Goal: Information Seeking & Learning: Learn about a topic

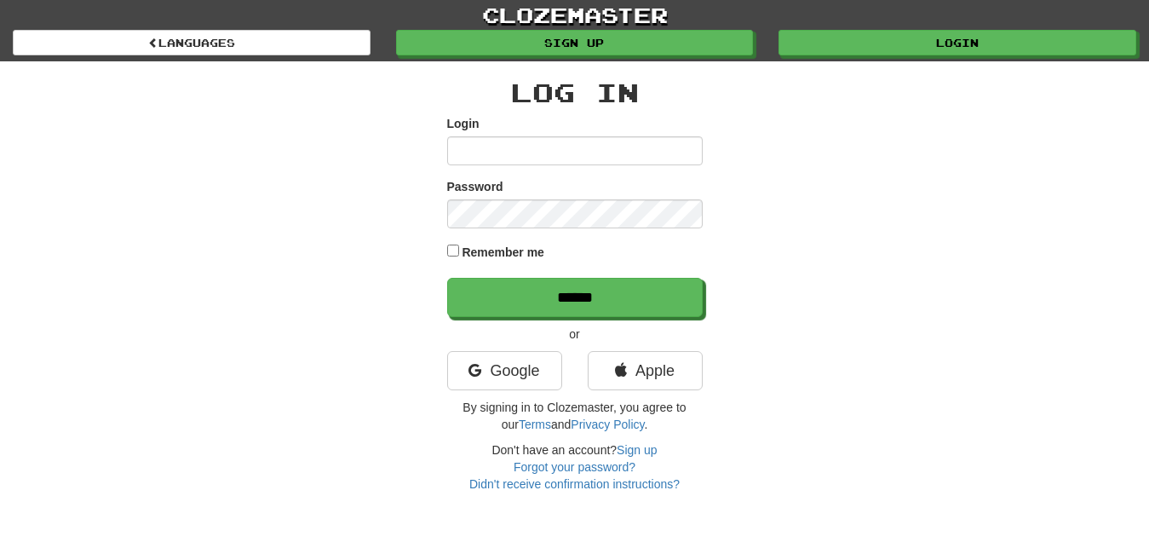
click at [458, 152] on input "Login" at bounding box center [575, 150] width 256 height 29
type input "*********"
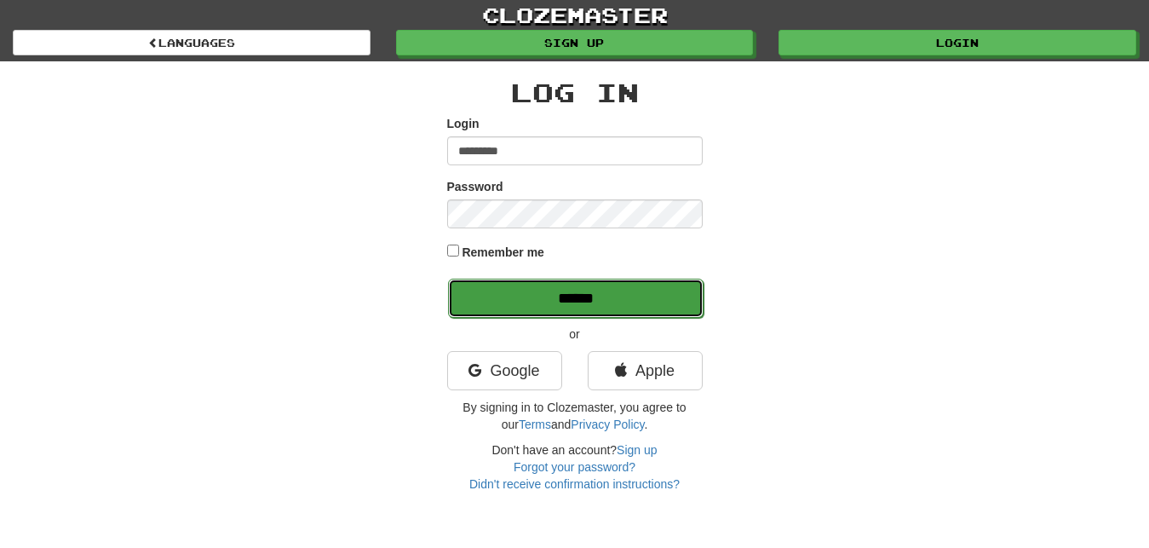
click at [651, 308] on input "******" at bounding box center [576, 298] width 256 height 39
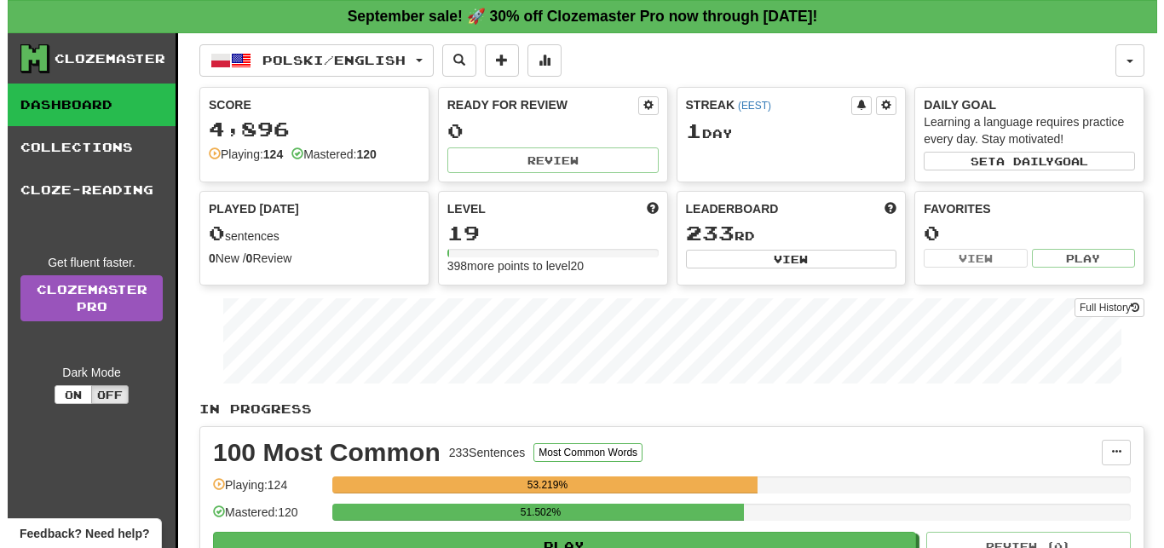
scroll to position [87, 0]
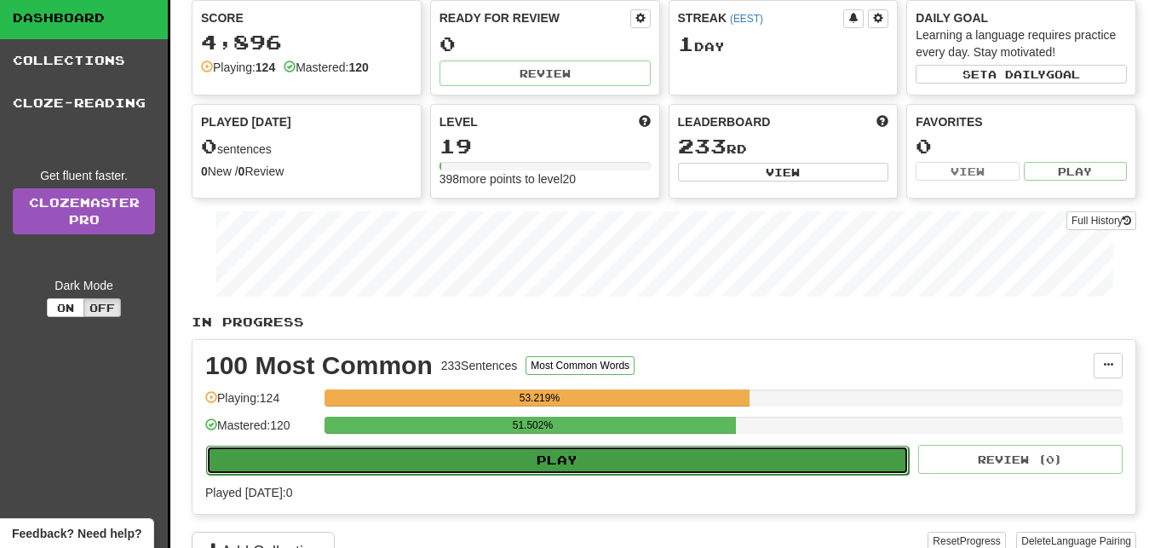
click at [682, 461] on button "Play" at bounding box center [557, 460] width 703 height 29
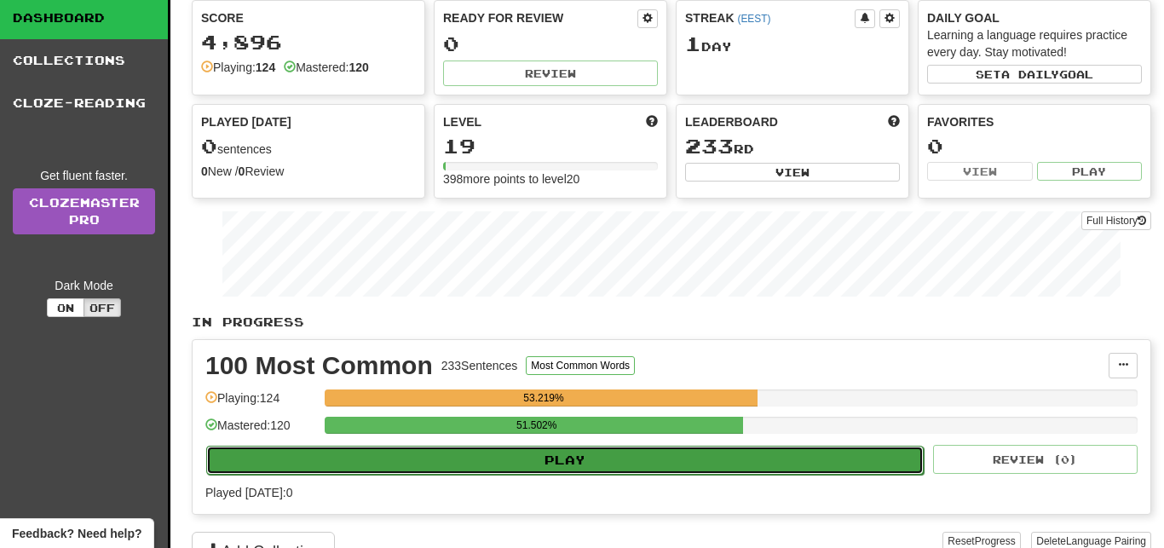
select select "**"
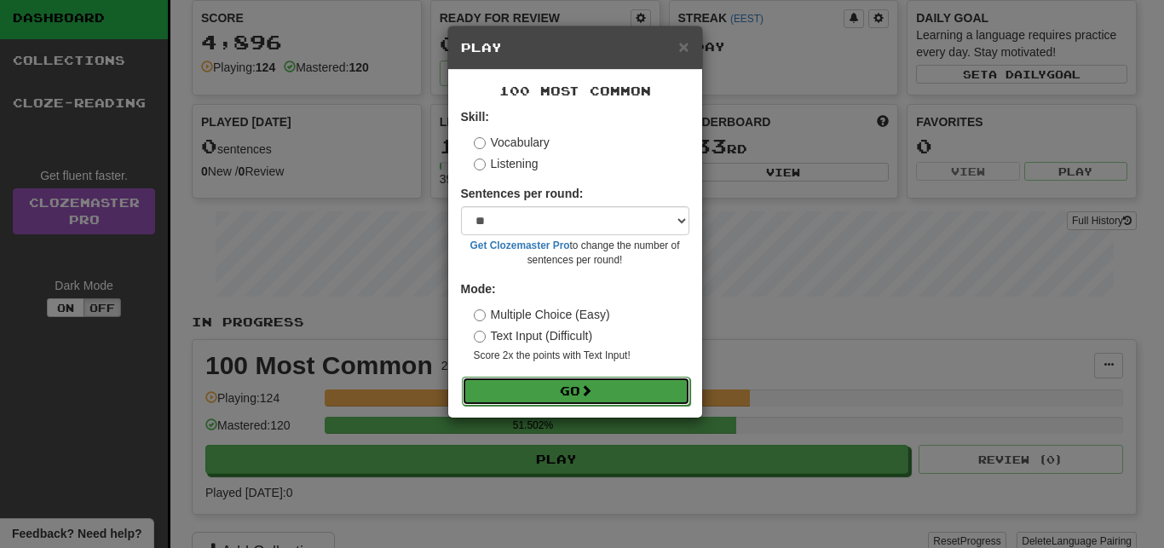
click at [650, 392] on button "Go" at bounding box center [576, 391] width 228 height 29
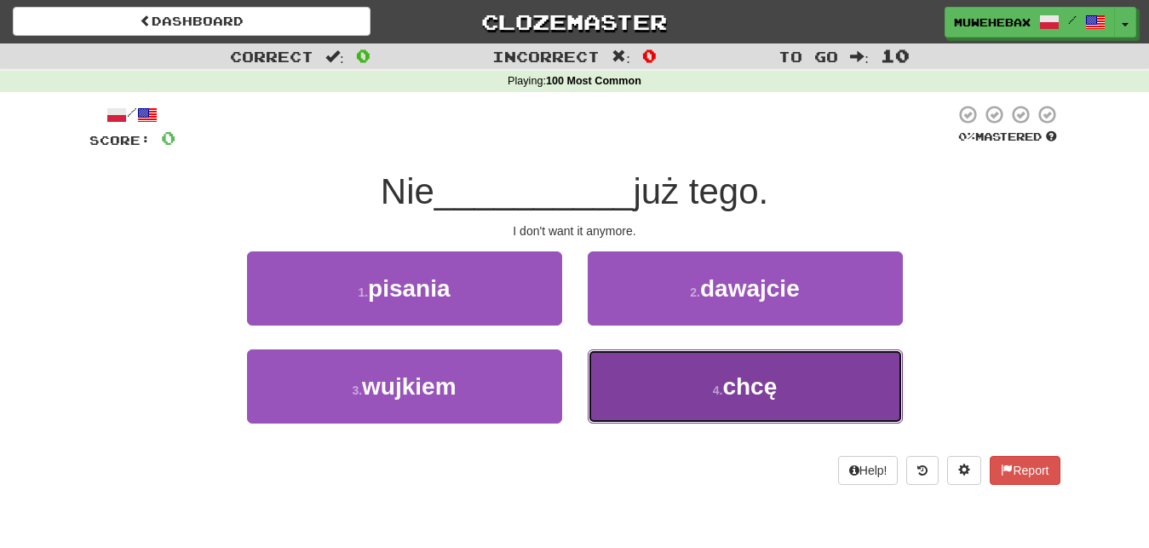
click at [649, 386] on button "4 . chcę" at bounding box center [745, 386] width 315 height 74
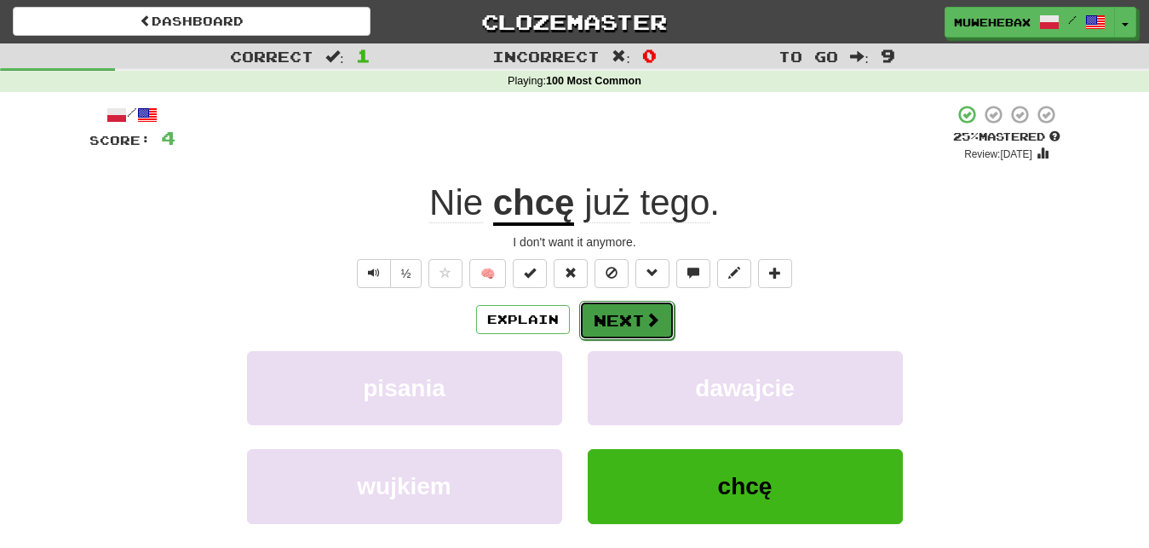
click at [619, 306] on button "Next" at bounding box center [626, 320] width 95 height 39
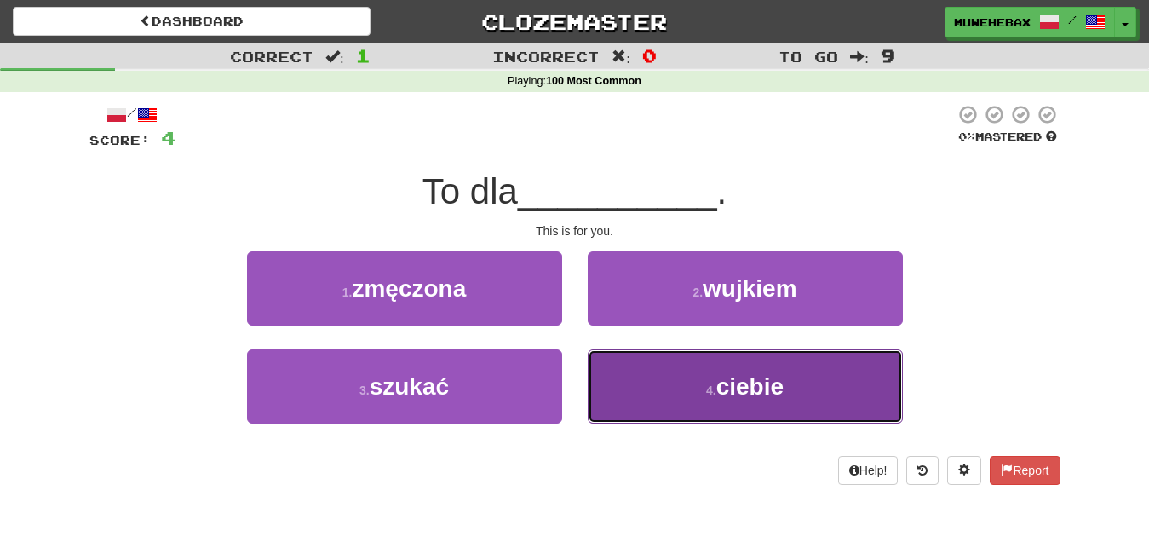
click at [642, 386] on button "4 . ciebie" at bounding box center [745, 386] width 315 height 74
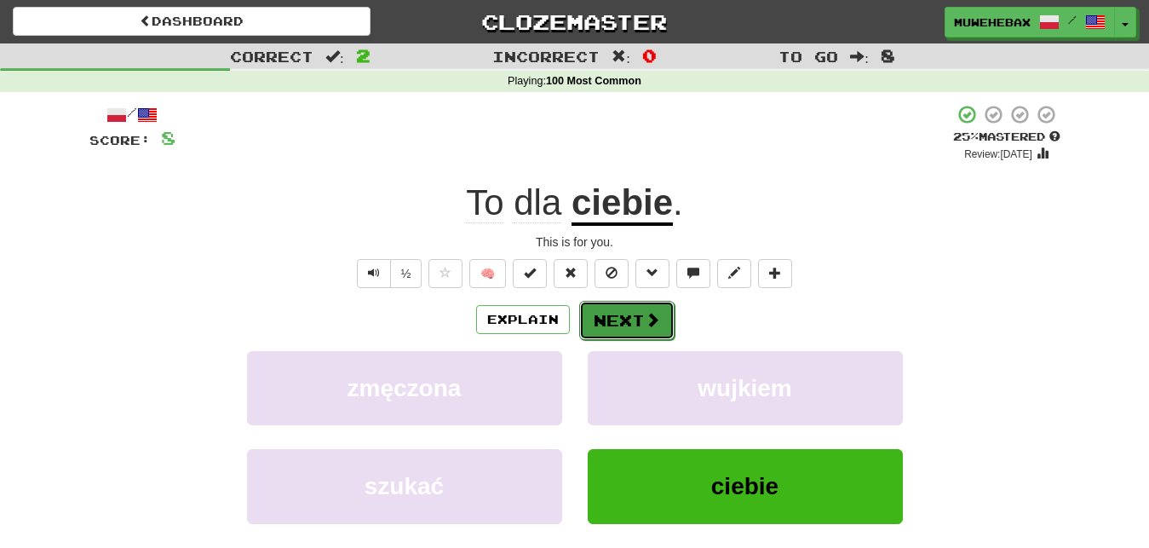
click at [621, 305] on button "Next" at bounding box center [626, 320] width 95 height 39
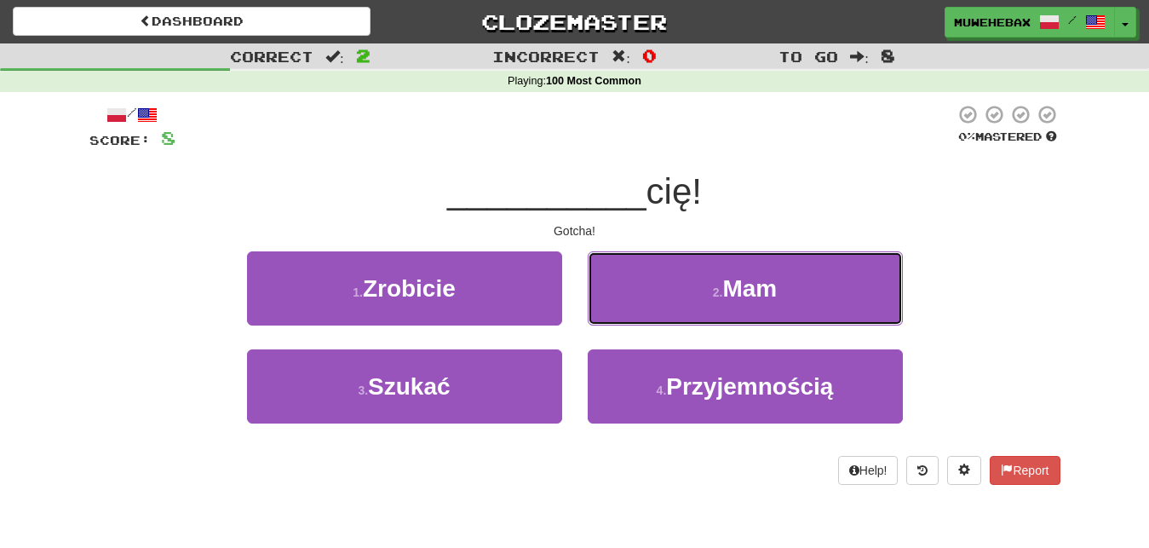
click at [621, 305] on button "2 . Mam" at bounding box center [745, 288] width 315 height 74
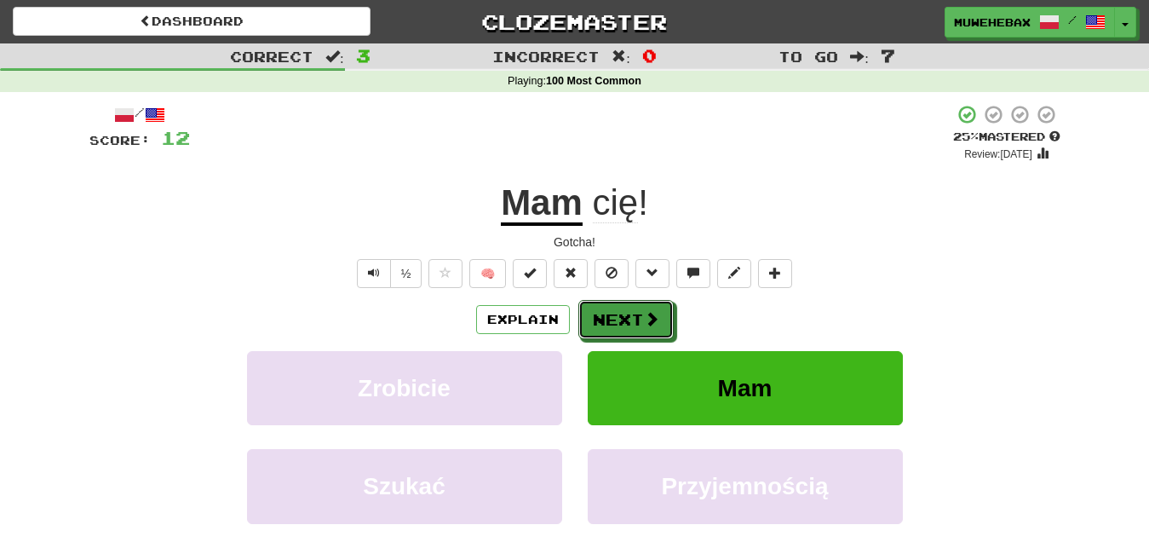
click at [621, 305] on button "Next" at bounding box center [626, 319] width 95 height 39
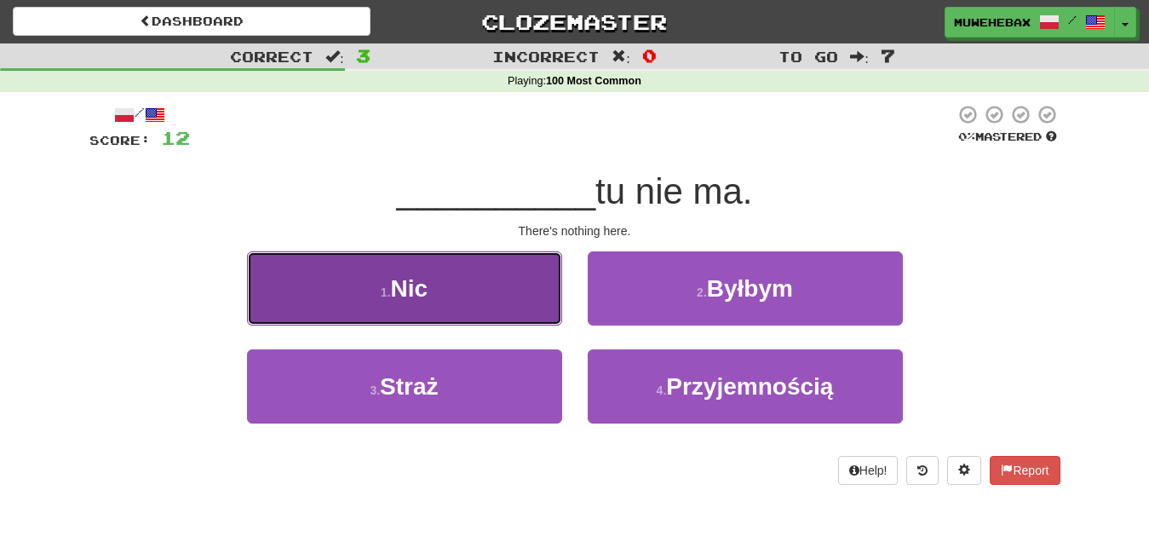
click at [502, 297] on button "1 . Nic" at bounding box center [404, 288] width 315 height 74
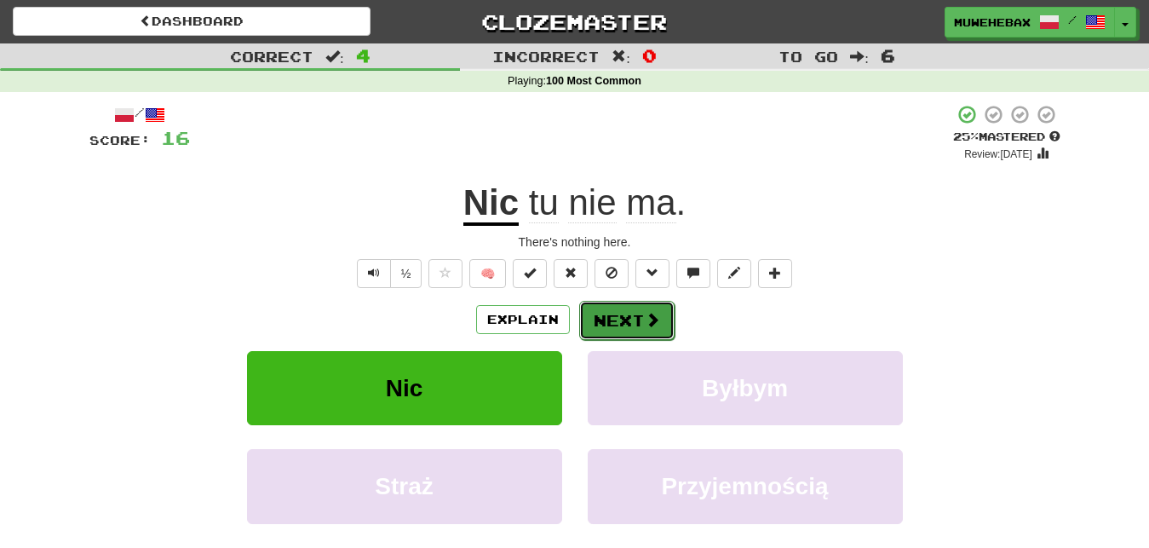
click at [621, 306] on button "Next" at bounding box center [626, 320] width 95 height 39
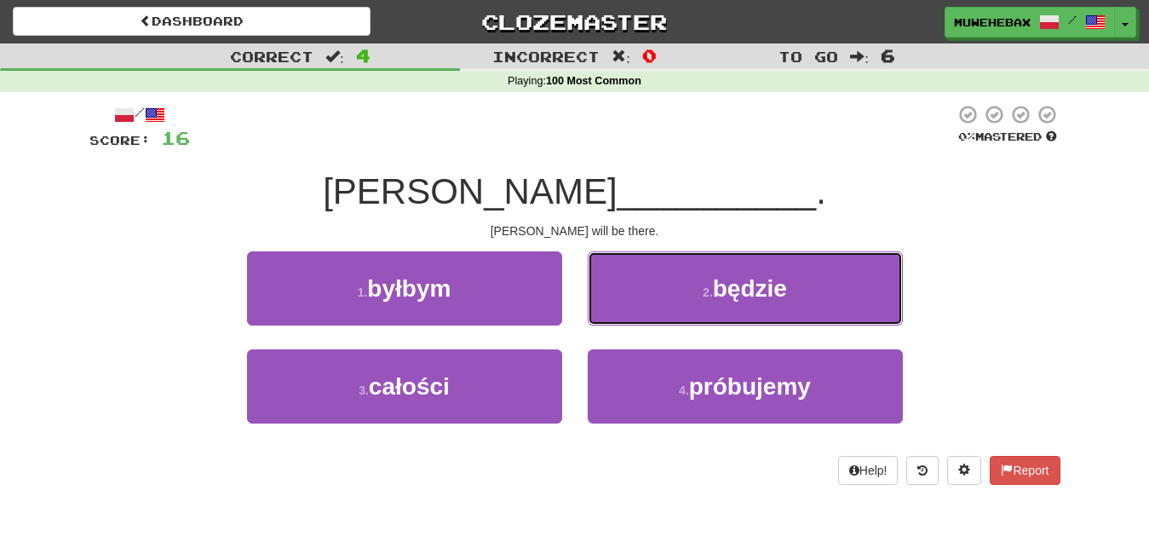
click at [621, 306] on button "2 . będzie" at bounding box center [745, 288] width 315 height 74
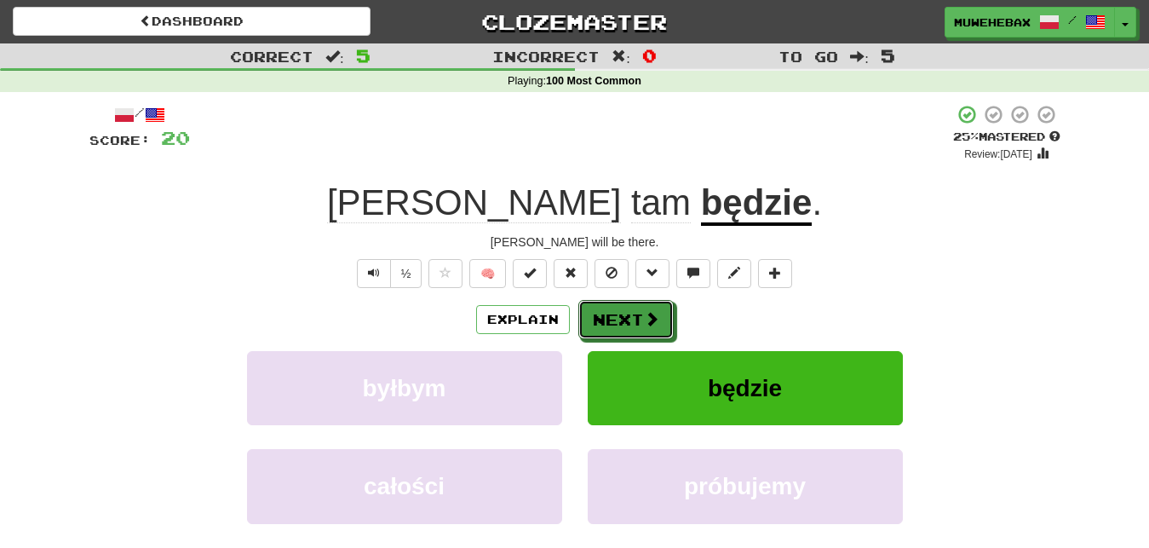
click at [621, 306] on button "Next" at bounding box center [626, 319] width 95 height 39
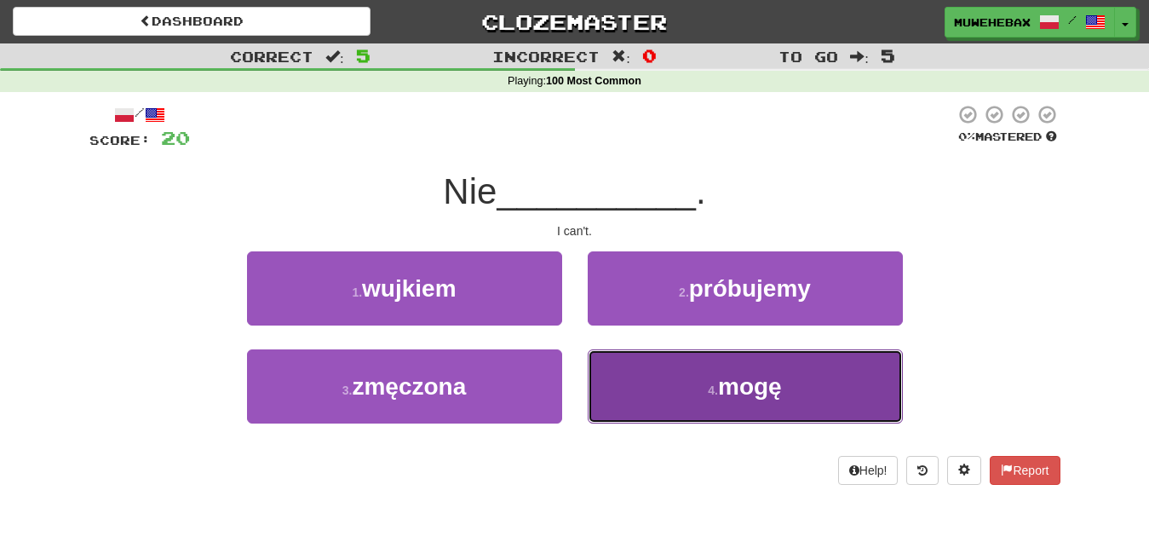
click at [642, 377] on button "4 . mogę" at bounding box center [745, 386] width 315 height 74
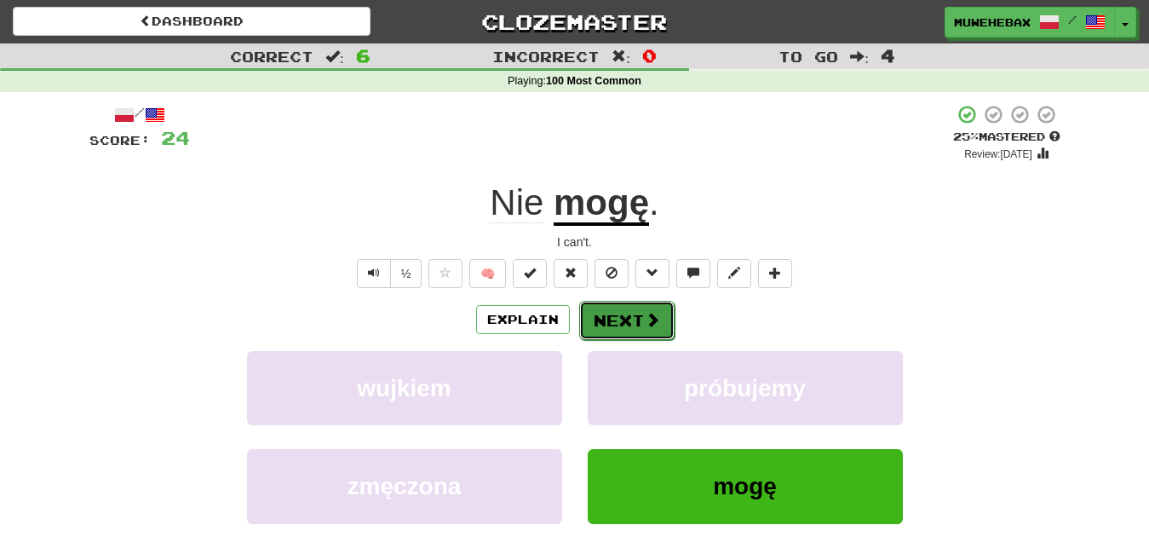
click at [621, 303] on button "Next" at bounding box center [626, 320] width 95 height 39
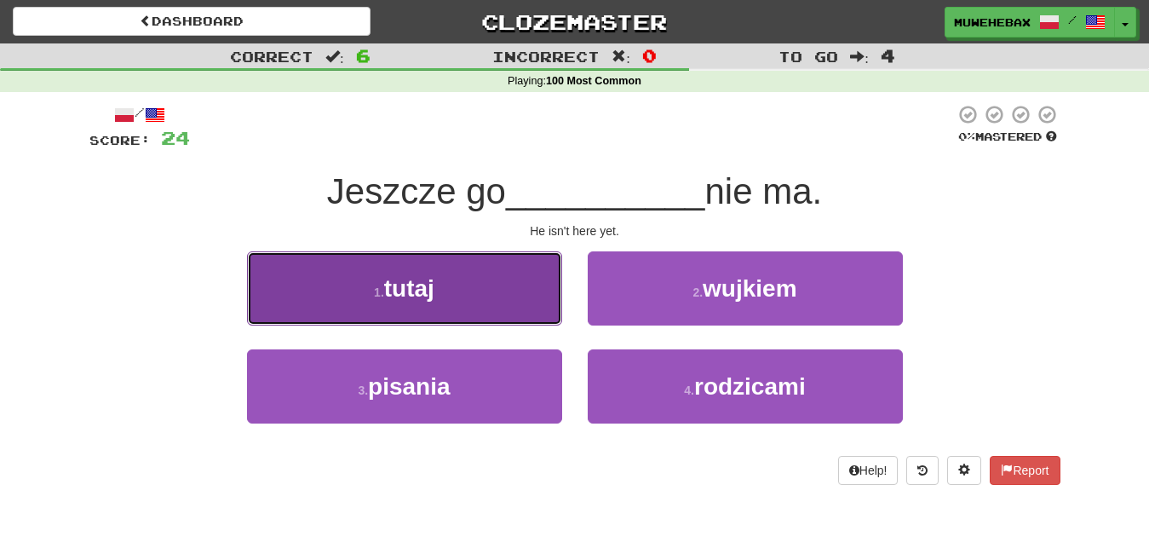
click at [519, 284] on button "1 . tutaj" at bounding box center [404, 288] width 315 height 74
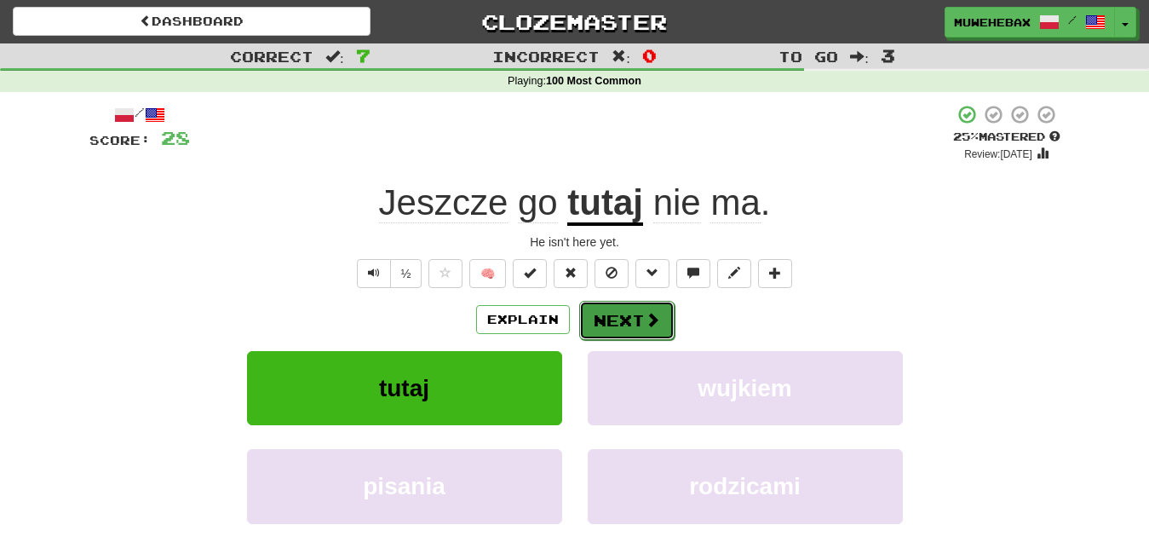
click at [621, 306] on button "Next" at bounding box center [626, 320] width 95 height 39
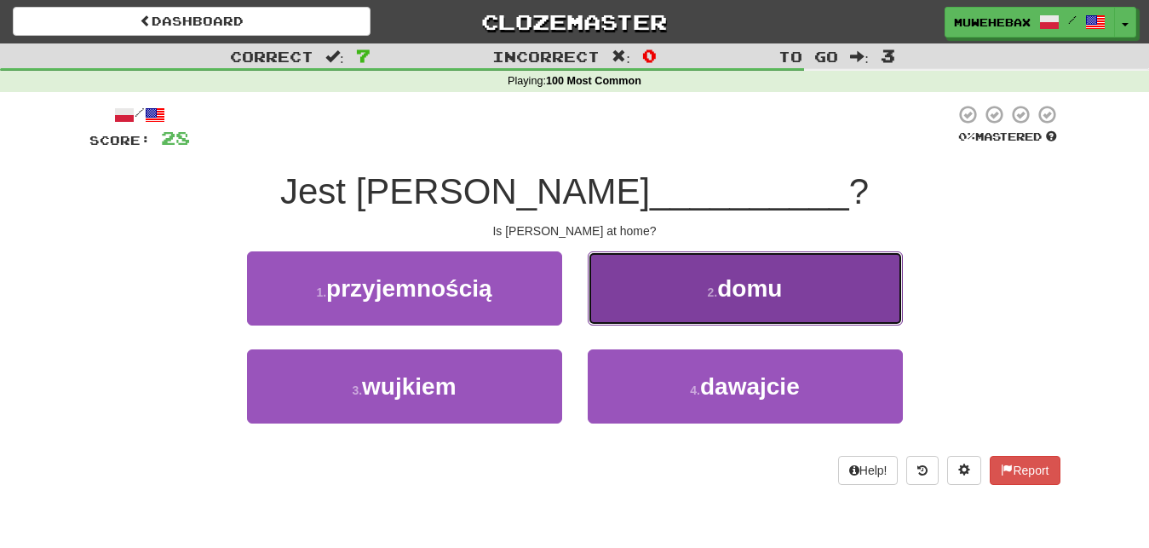
click at [641, 295] on button "2 . domu" at bounding box center [745, 288] width 315 height 74
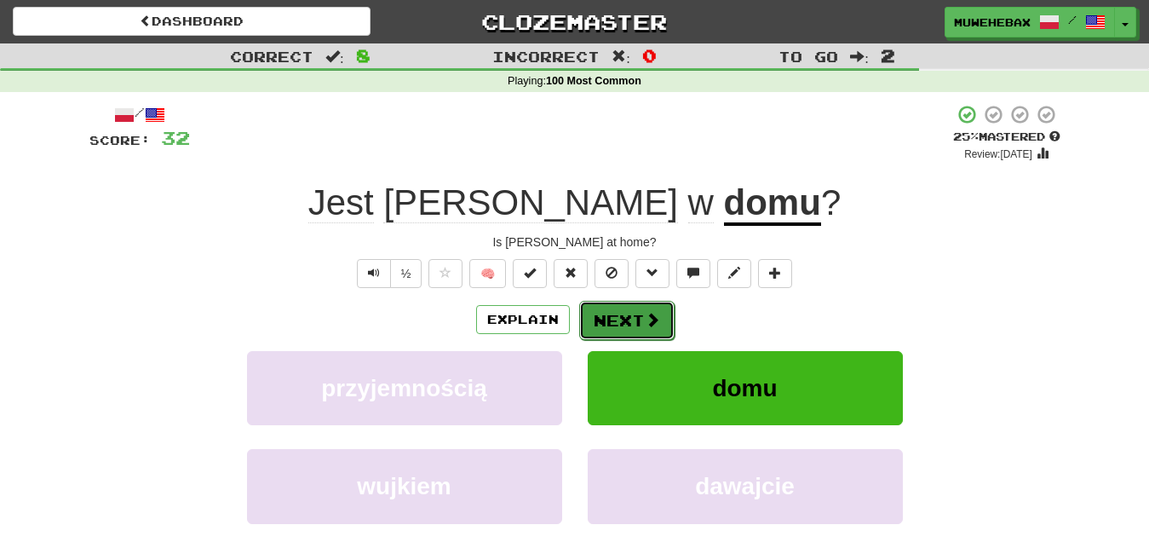
click at [622, 305] on button "Next" at bounding box center [626, 320] width 95 height 39
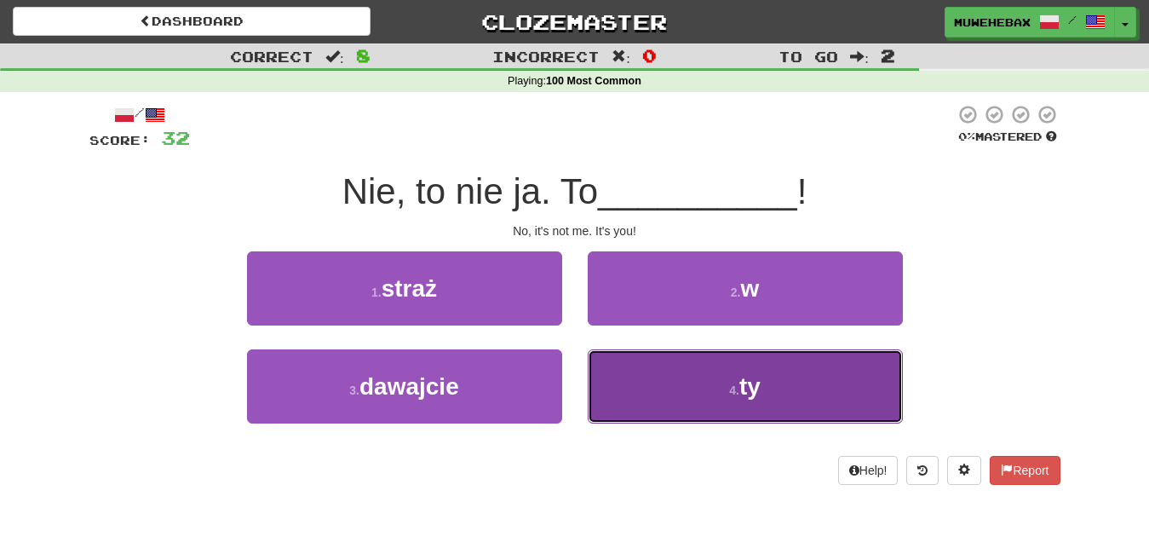
click at [637, 390] on button "4 . ty" at bounding box center [745, 386] width 315 height 74
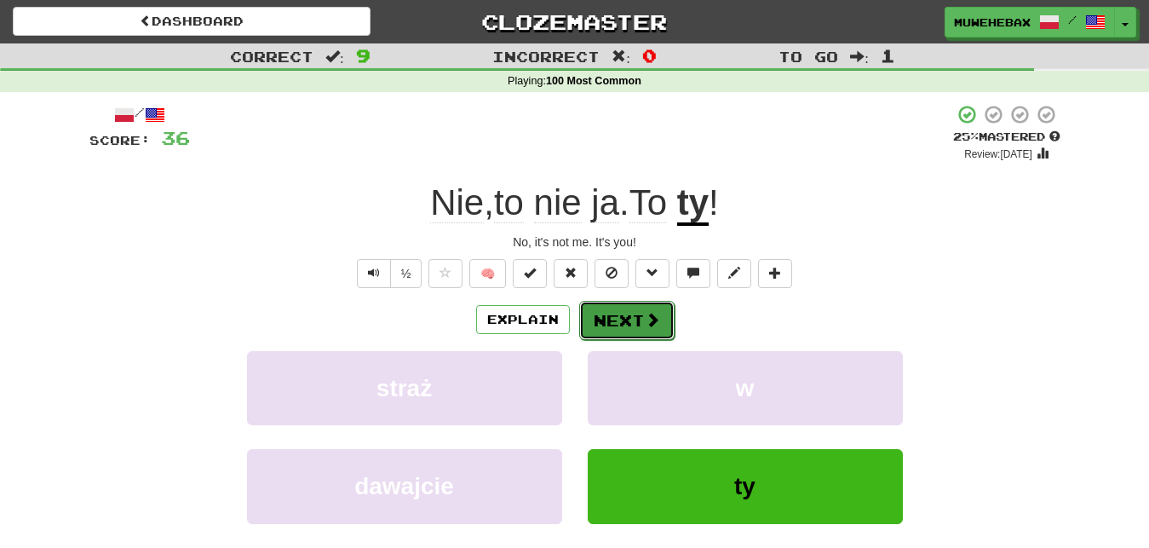
click at [620, 303] on button "Next" at bounding box center [626, 320] width 95 height 39
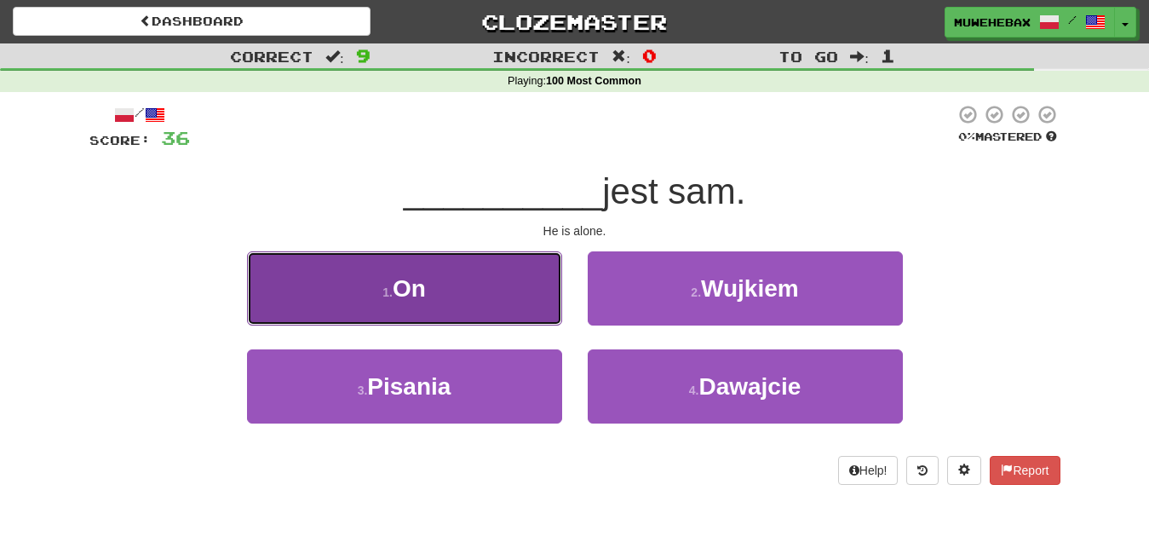
click at [498, 296] on button "1 . On" at bounding box center [404, 288] width 315 height 74
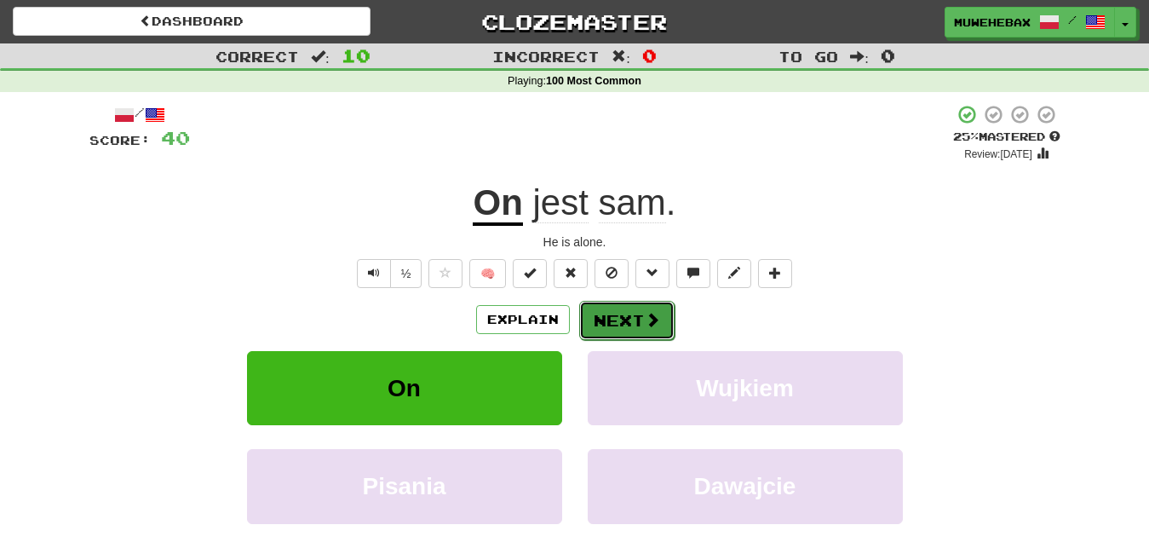
click at [622, 306] on button "Next" at bounding box center [626, 320] width 95 height 39
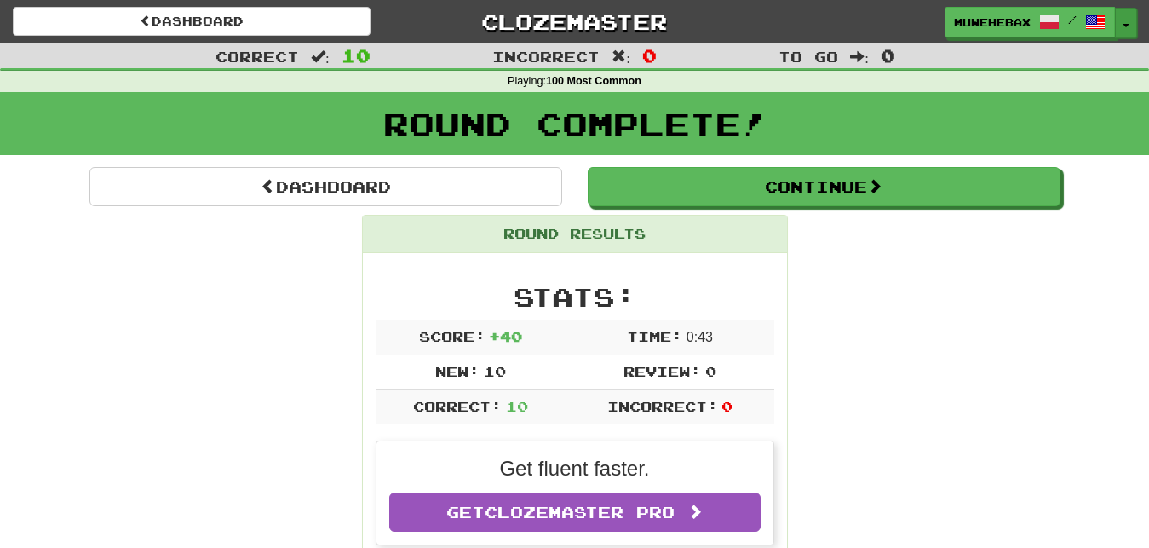
click at [1129, 26] on span "button" at bounding box center [1126, 25] width 7 height 3
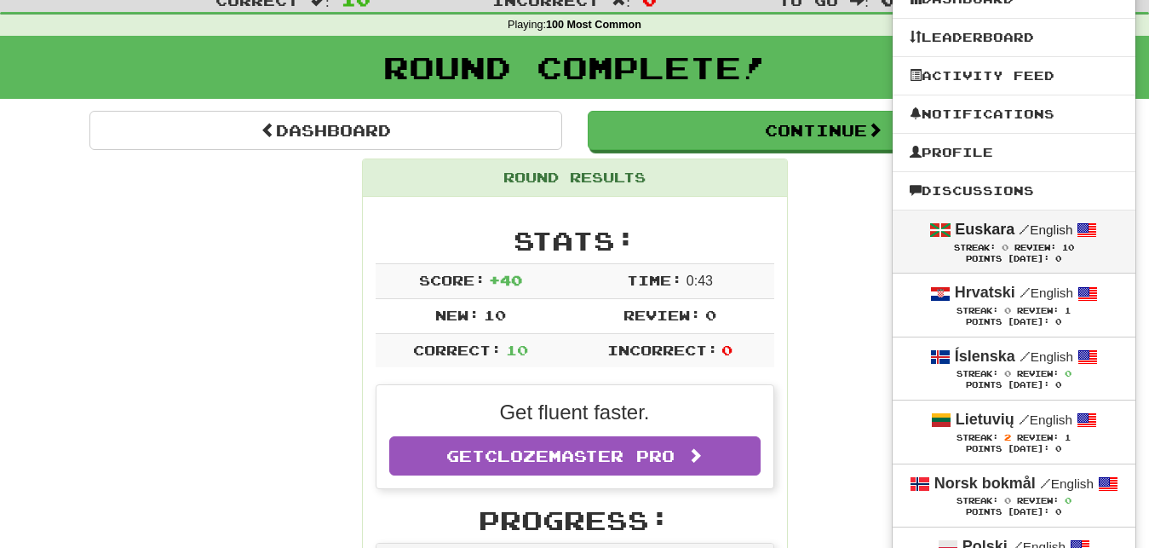
scroll to position [87, 0]
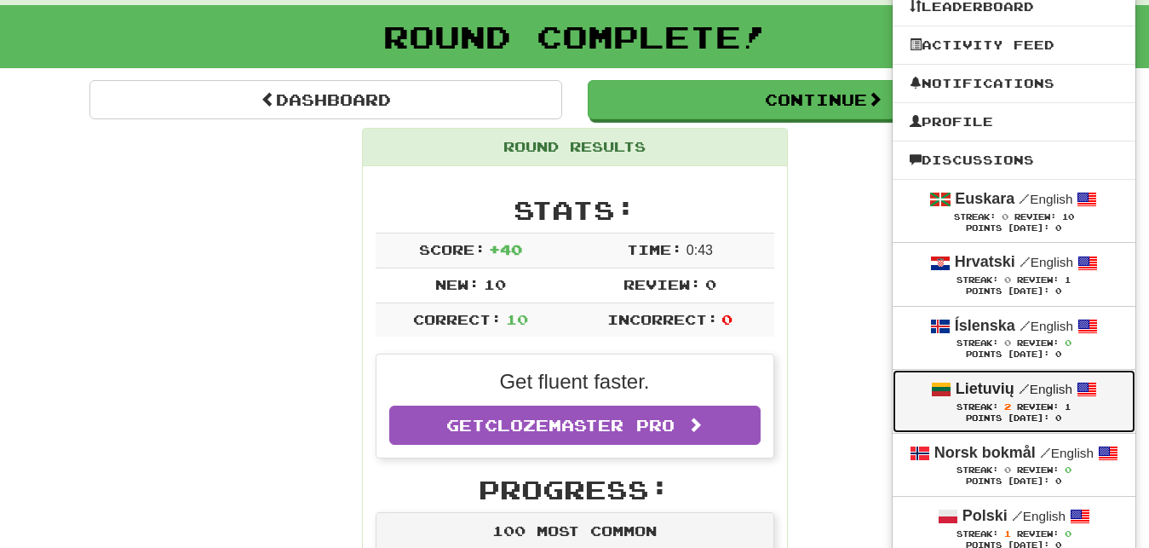
click at [922, 405] on div "Streak: 2 Review: 1" at bounding box center [1014, 406] width 209 height 13
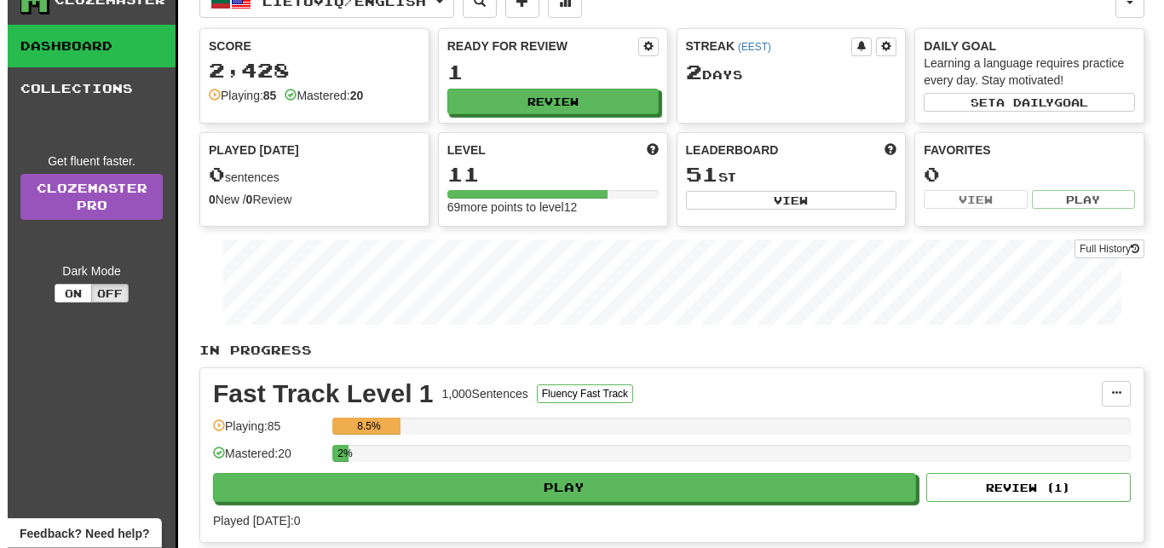
scroll to position [87, 0]
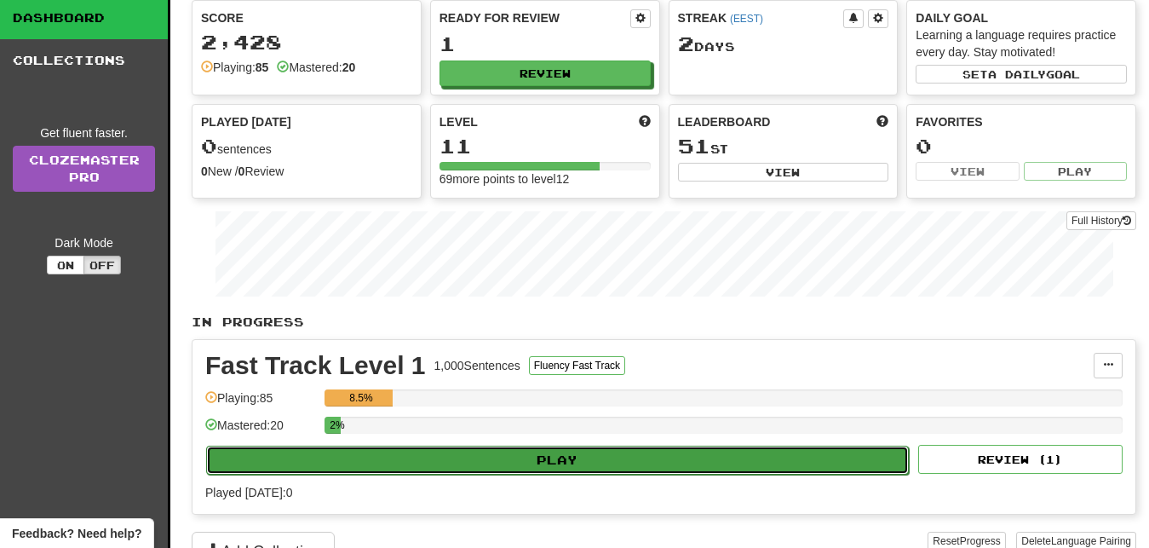
click at [786, 457] on button "Play" at bounding box center [557, 460] width 703 height 29
select select "**"
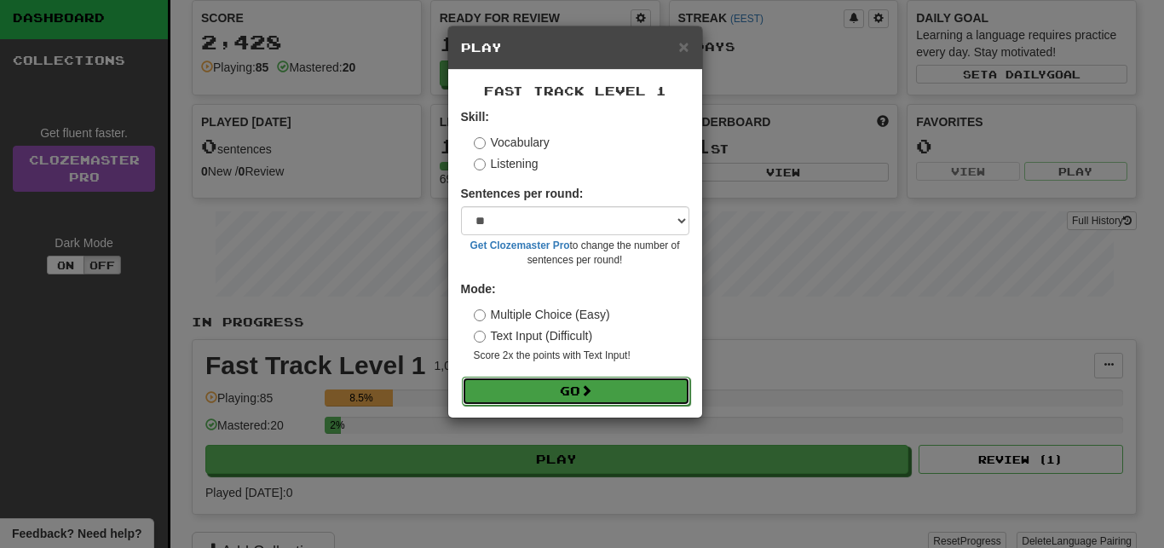
click at [654, 383] on button "Go" at bounding box center [576, 391] width 228 height 29
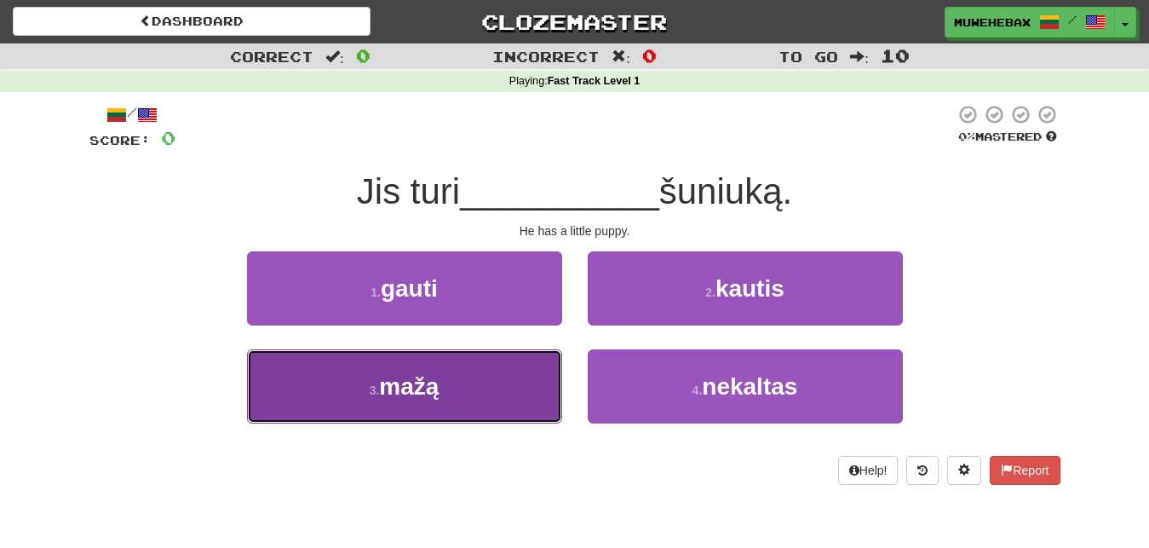
click at [536, 378] on button "3 . mažą" at bounding box center [404, 386] width 315 height 74
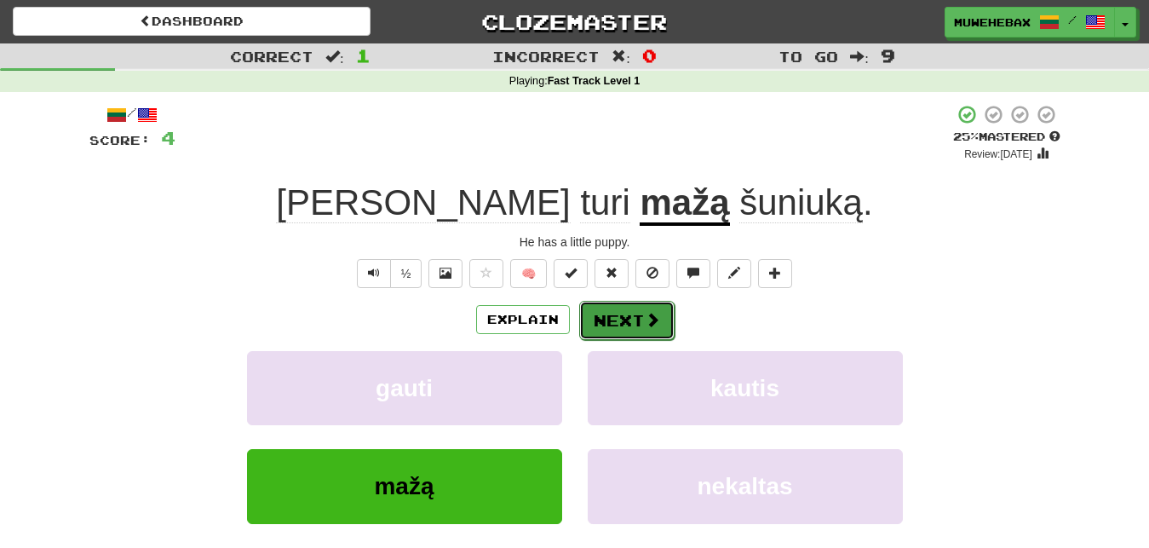
click at [622, 303] on button "Next" at bounding box center [626, 320] width 95 height 39
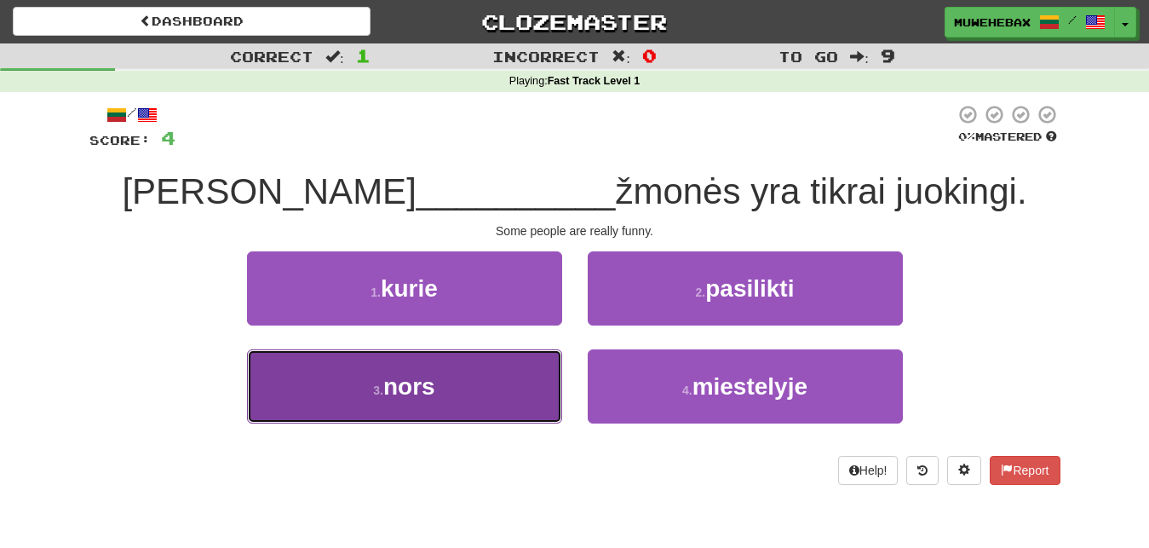
click at [527, 374] on button "3 . nors" at bounding box center [404, 386] width 315 height 74
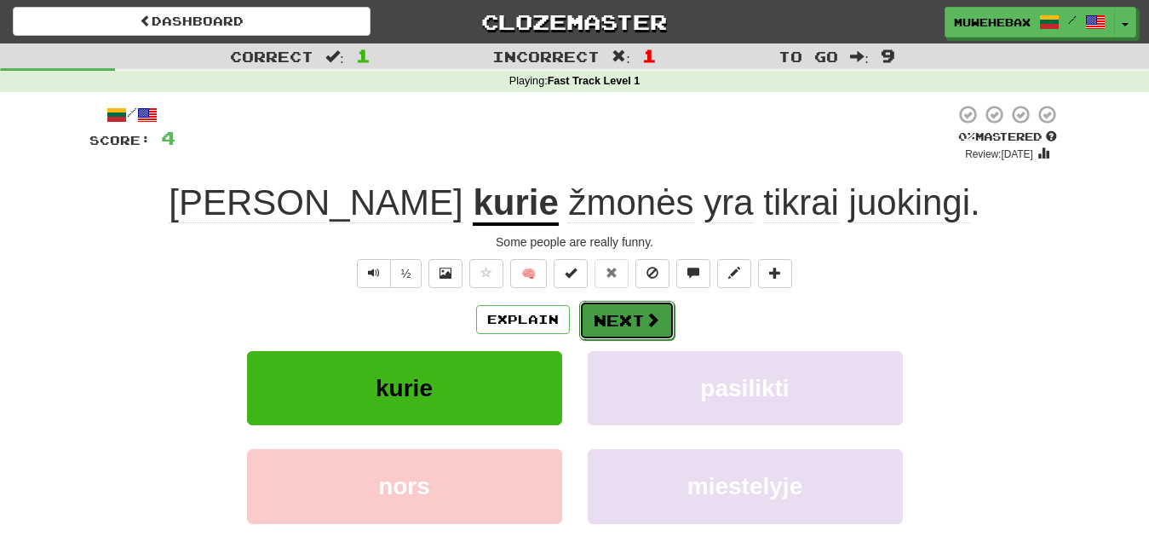
click at [619, 306] on button "Next" at bounding box center [626, 320] width 95 height 39
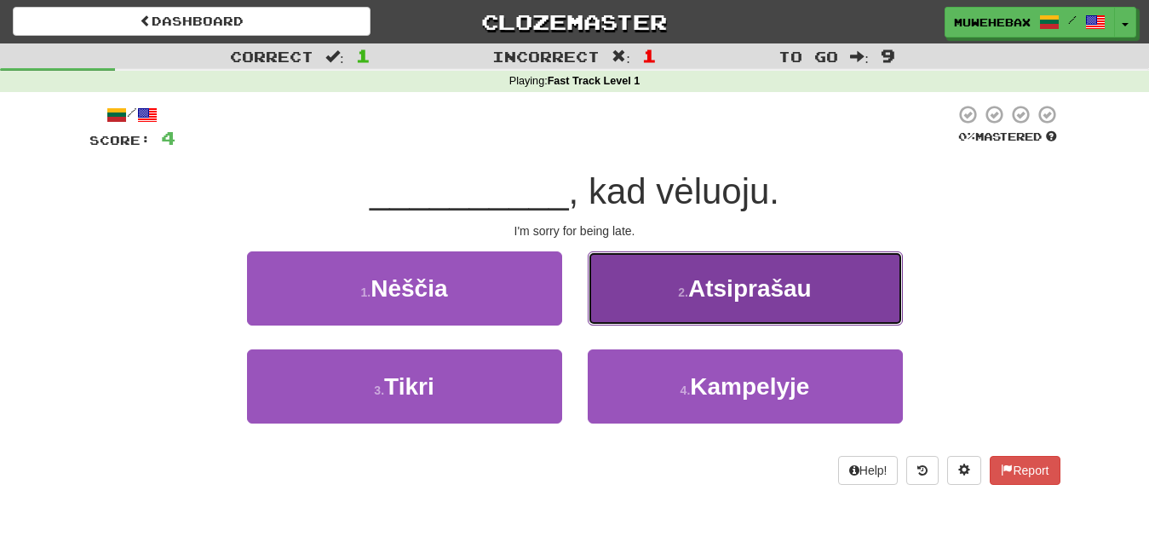
click at [636, 293] on button "2 . Atsiprašau" at bounding box center [745, 288] width 315 height 74
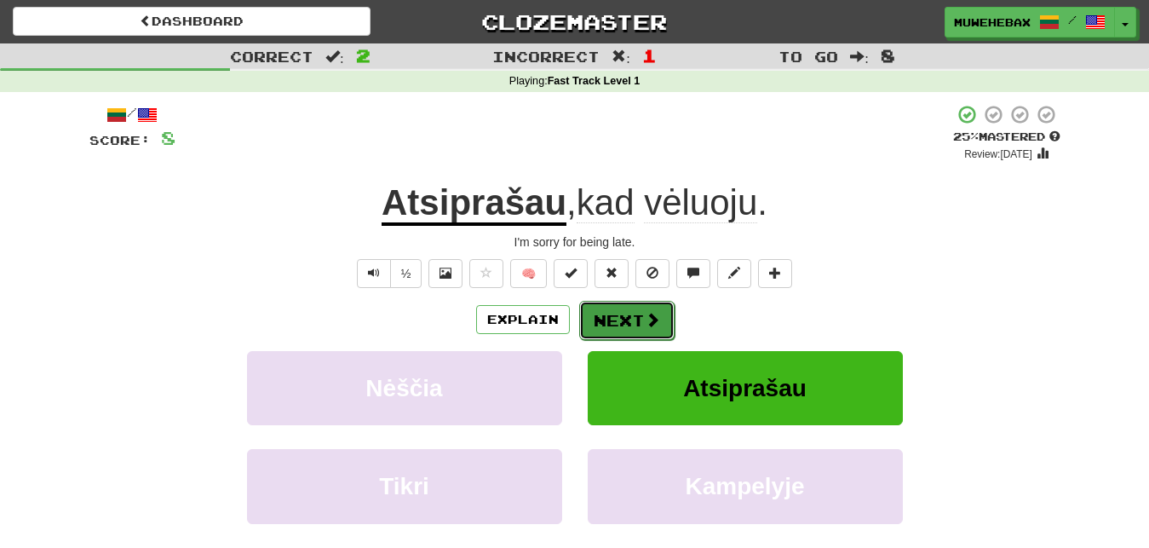
click at [619, 306] on button "Next" at bounding box center [626, 320] width 95 height 39
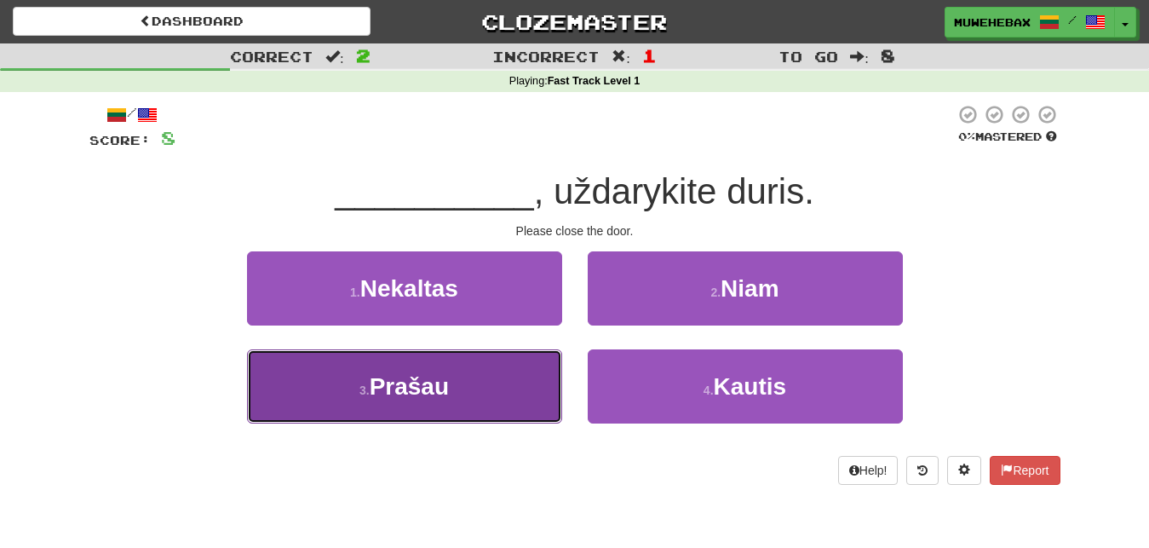
click at [509, 396] on button "3 . Prašau" at bounding box center [404, 386] width 315 height 74
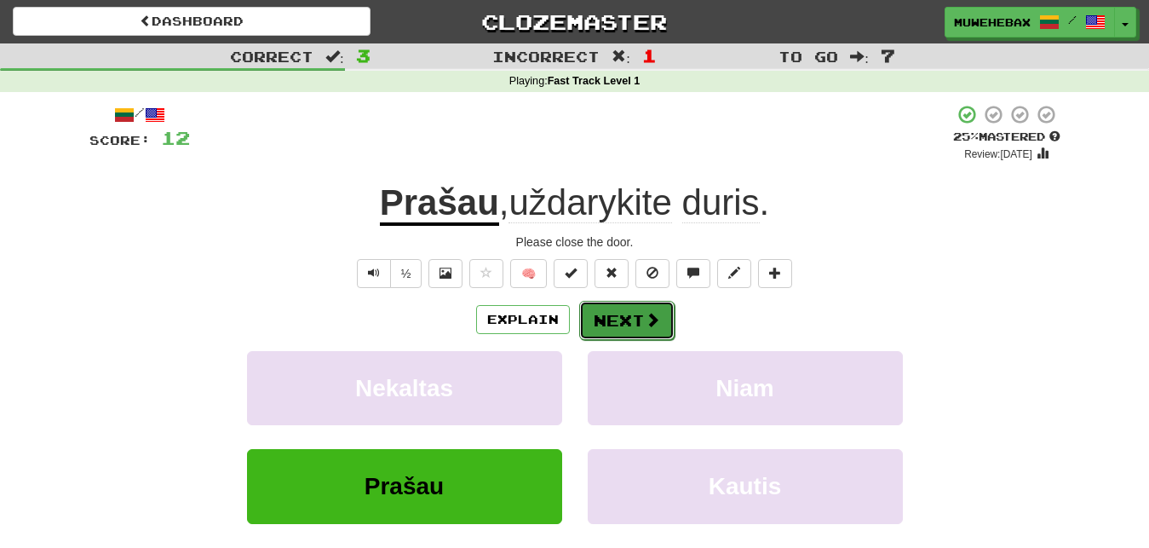
click at [621, 305] on button "Next" at bounding box center [626, 320] width 95 height 39
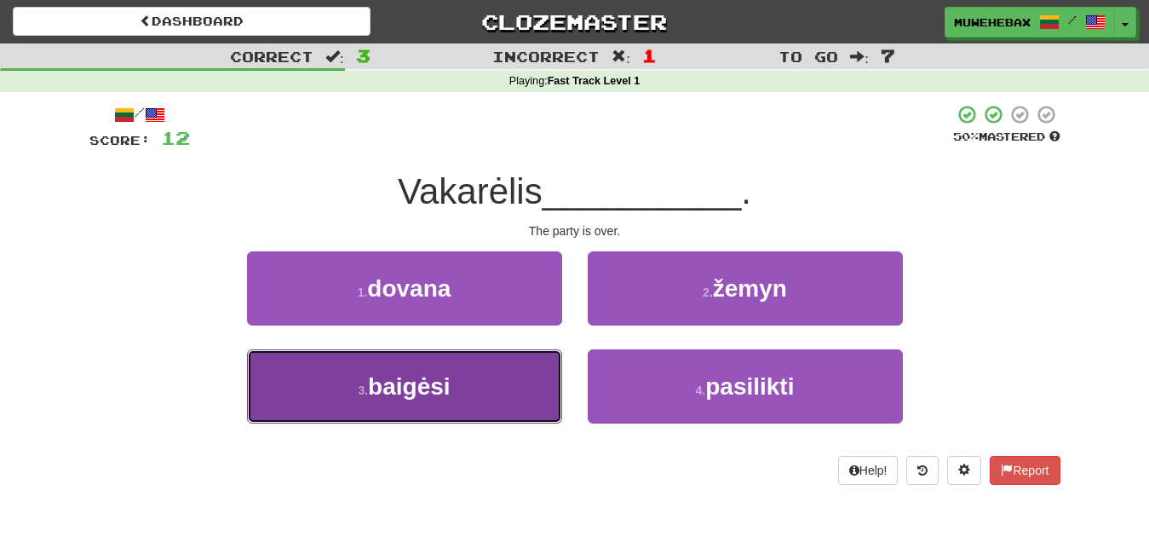
click at [531, 383] on button "3 . baigėsi" at bounding box center [404, 386] width 315 height 74
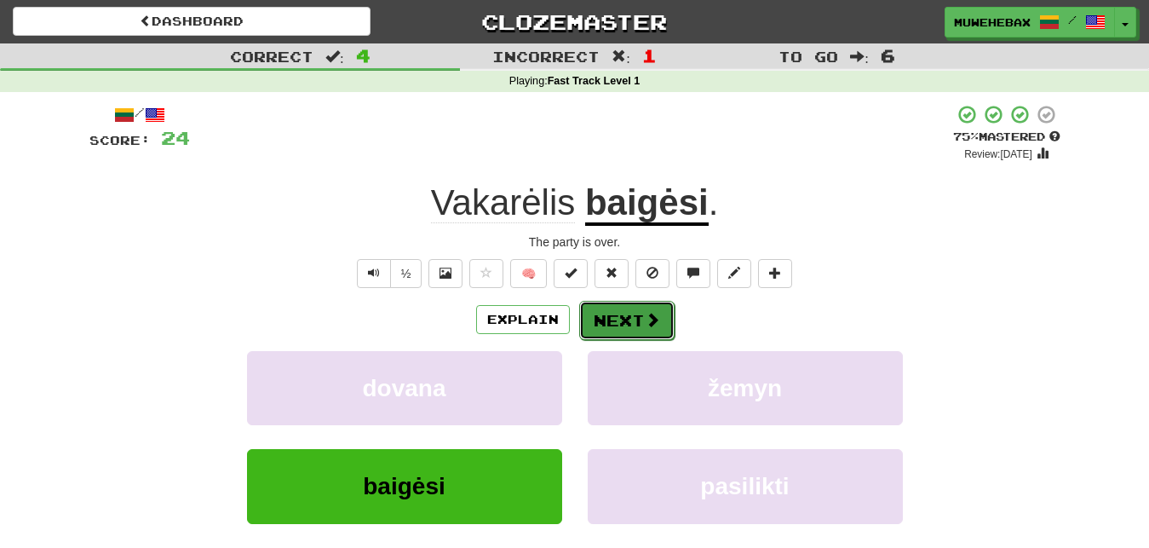
click at [620, 306] on button "Next" at bounding box center [626, 320] width 95 height 39
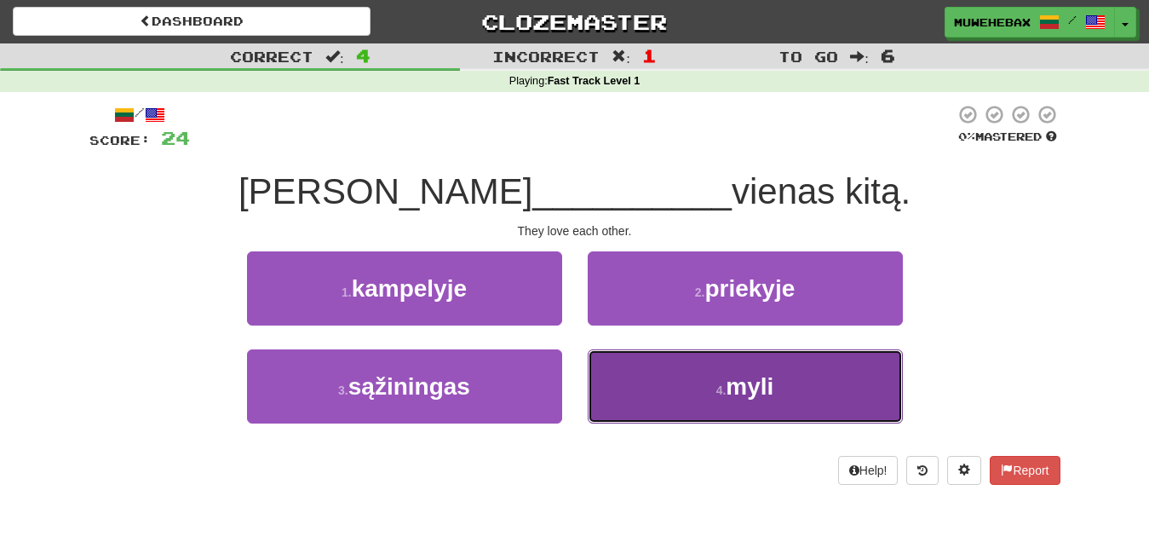
click at [662, 387] on button "4 . myli" at bounding box center [745, 386] width 315 height 74
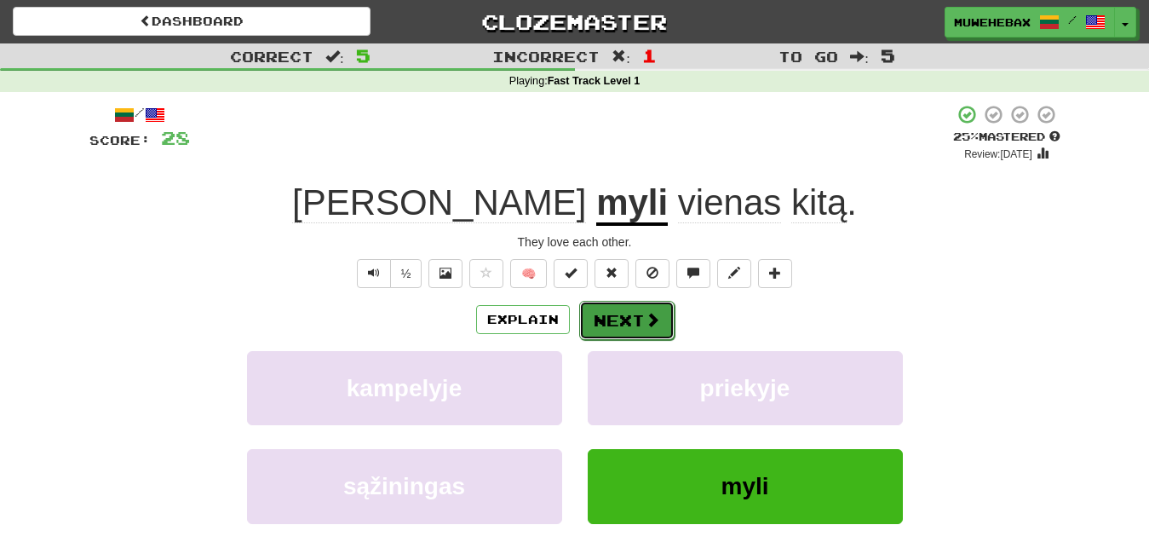
click at [620, 305] on button "Next" at bounding box center [626, 320] width 95 height 39
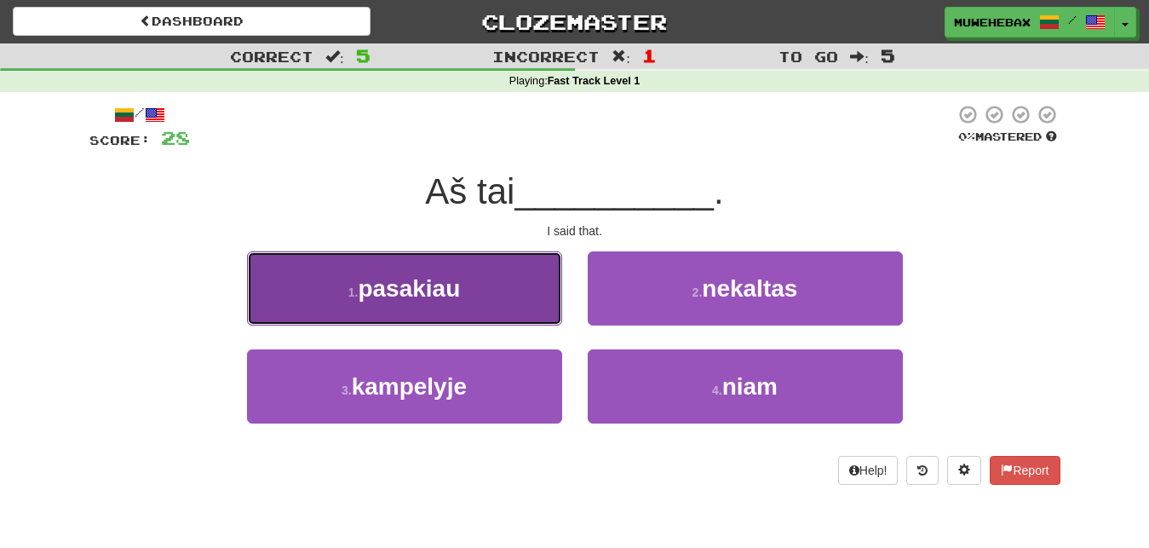
click at [527, 299] on button "1 . pasakiau" at bounding box center [404, 288] width 315 height 74
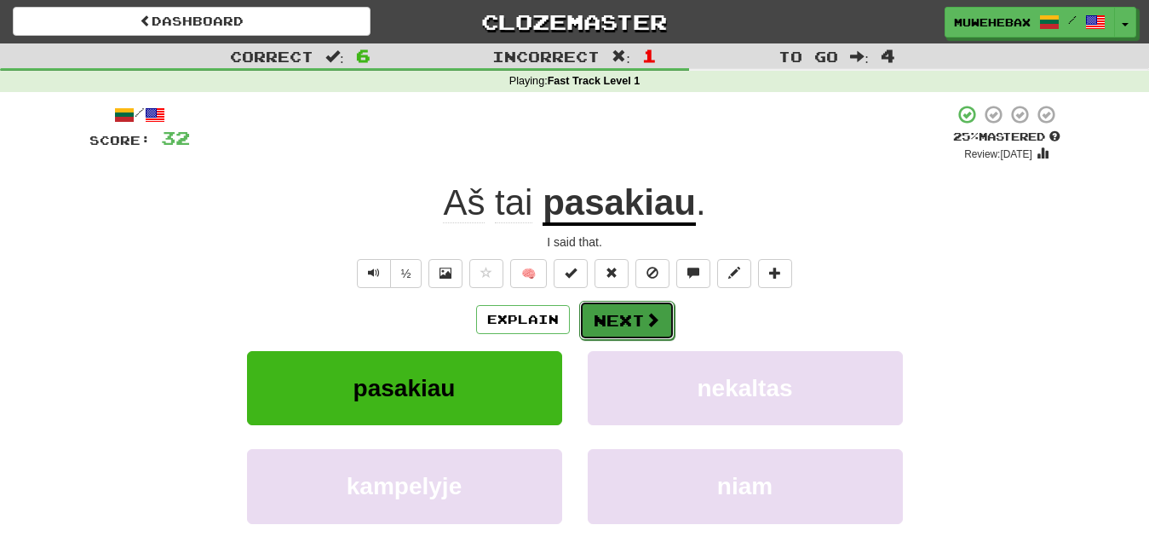
click at [621, 307] on button "Next" at bounding box center [626, 320] width 95 height 39
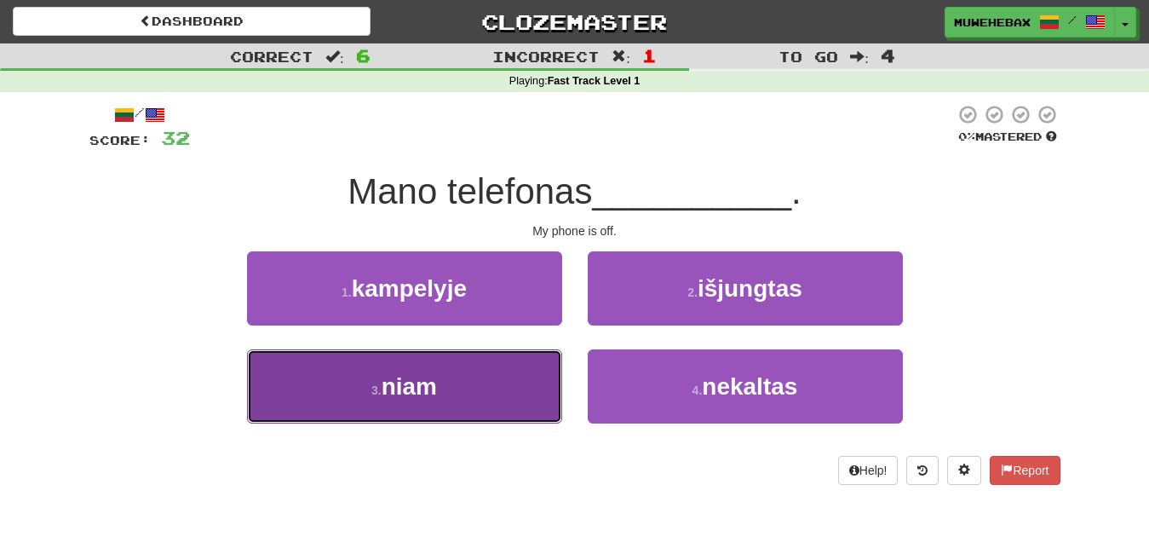
click at [516, 384] on button "3 . niam" at bounding box center [404, 386] width 315 height 74
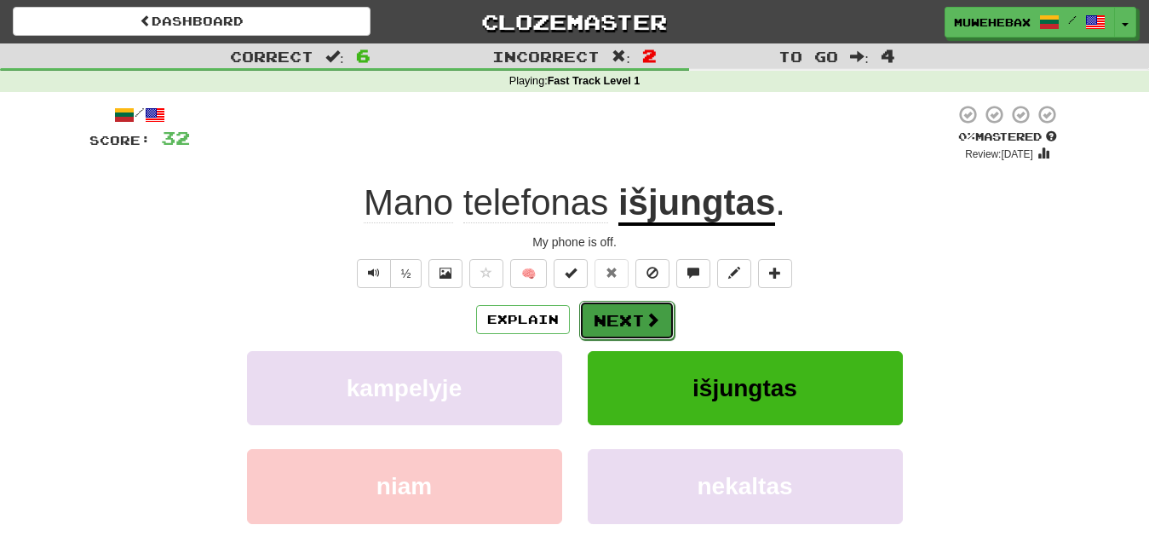
click at [619, 305] on button "Next" at bounding box center [626, 320] width 95 height 39
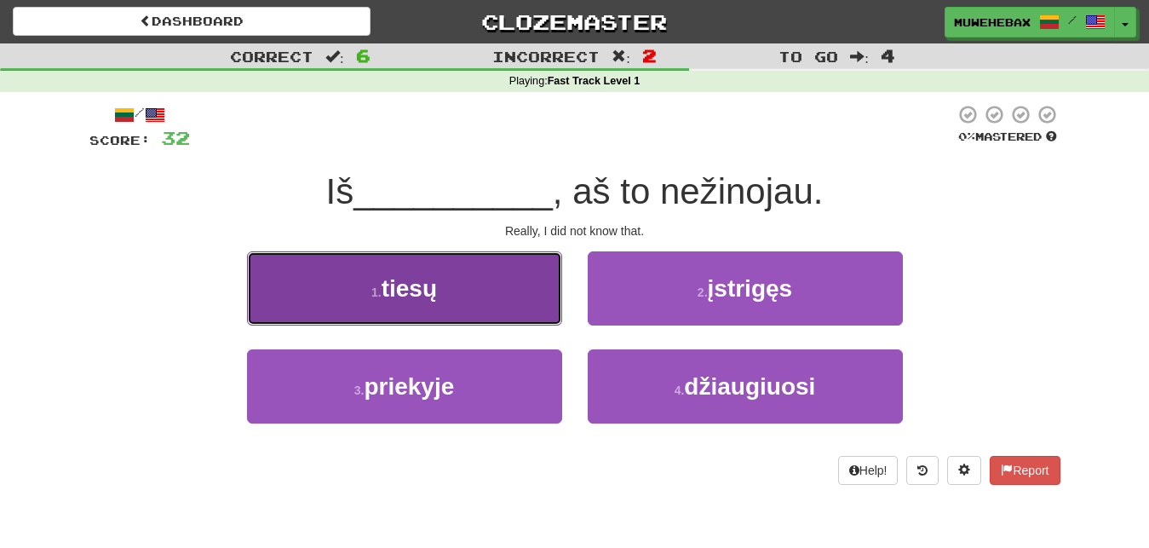
click at [549, 293] on button "1 . tiesų" at bounding box center [404, 288] width 315 height 74
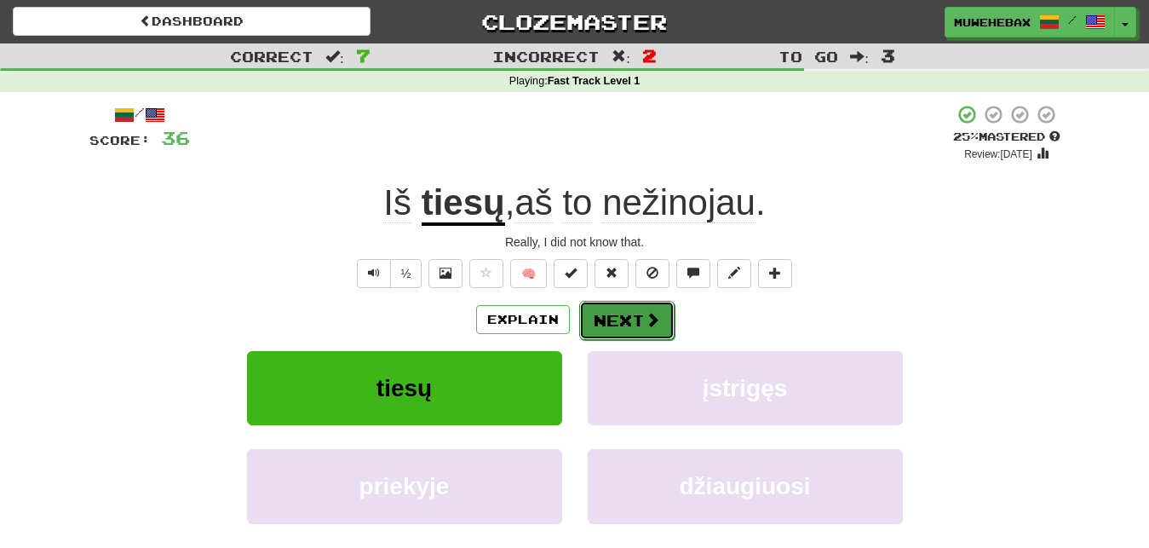
click at [619, 304] on button "Next" at bounding box center [626, 320] width 95 height 39
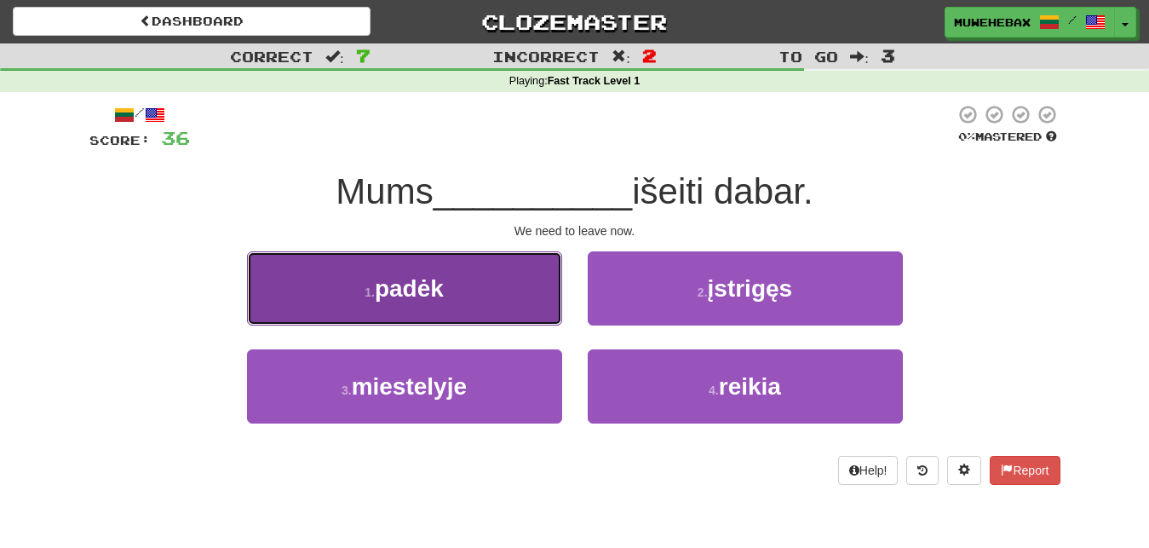
click at [514, 301] on button "1 . padėk" at bounding box center [404, 288] width 315 height 74
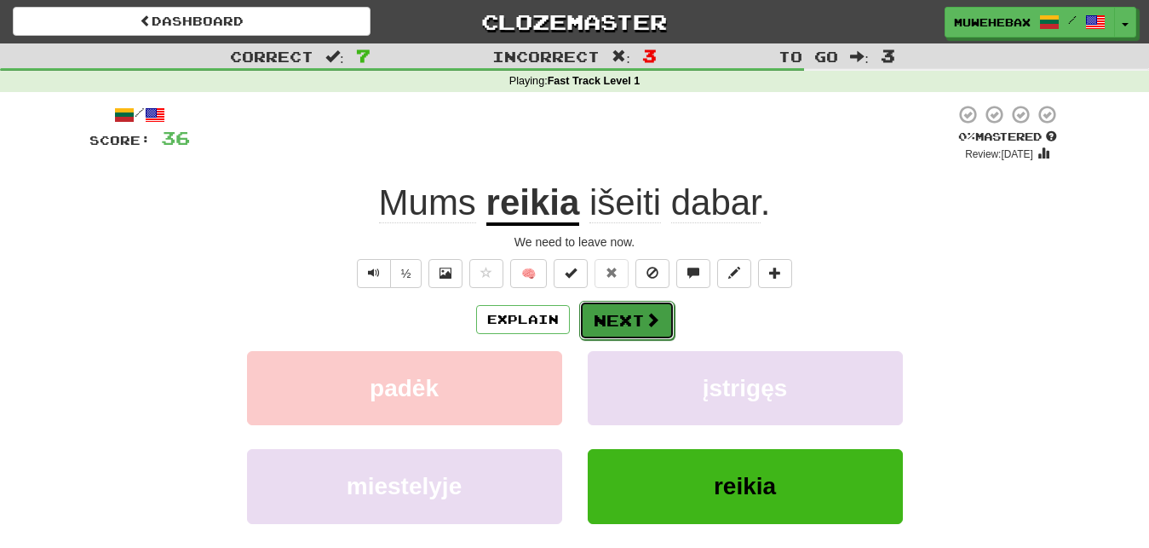
click at [622, 304] on button "Next" at bounding box center [626, 320] width 95 height 39
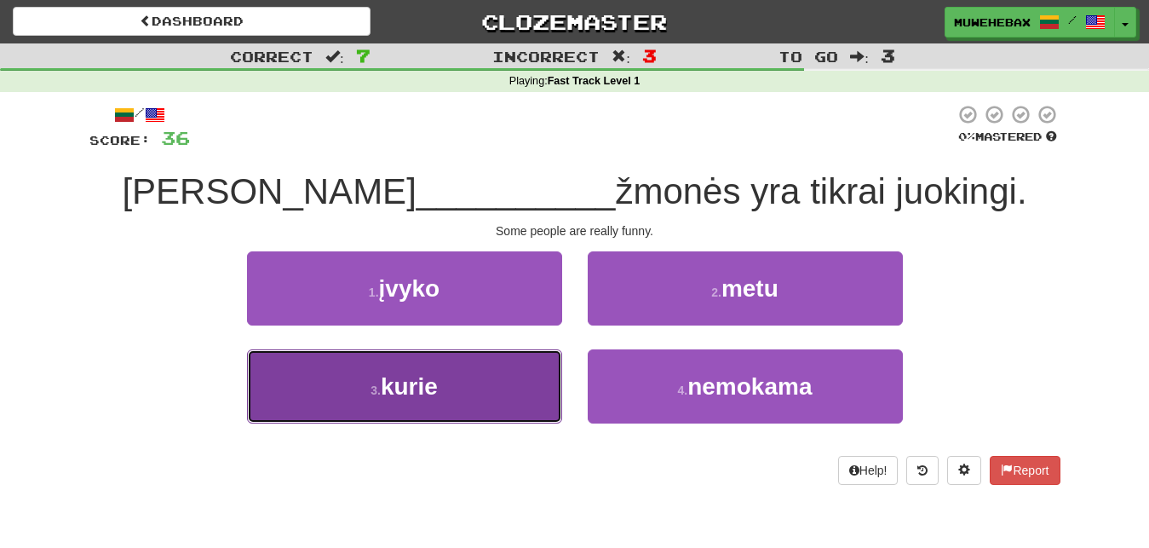
click at [527, 371] on button "3 . kurie" at bounding box center [404, 386] width 315 height 74
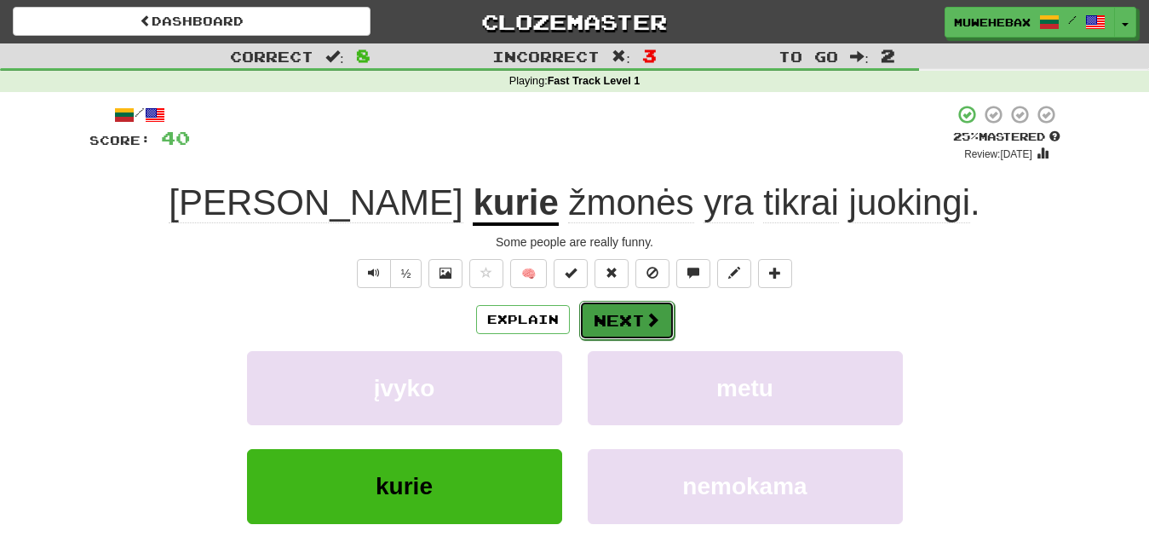
click at [625, 305] on button "Next" at bounding box center [626, 320] width 95 height 39
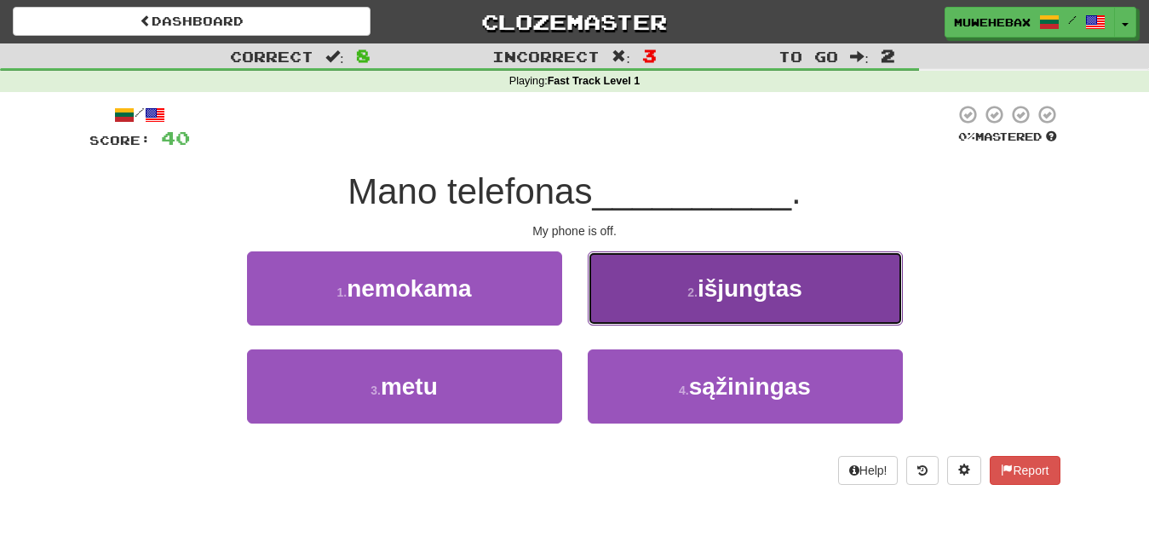
click at [644, 295] on button "2 . išjungtas" at bounding box center [745, 288] width 315 height 74
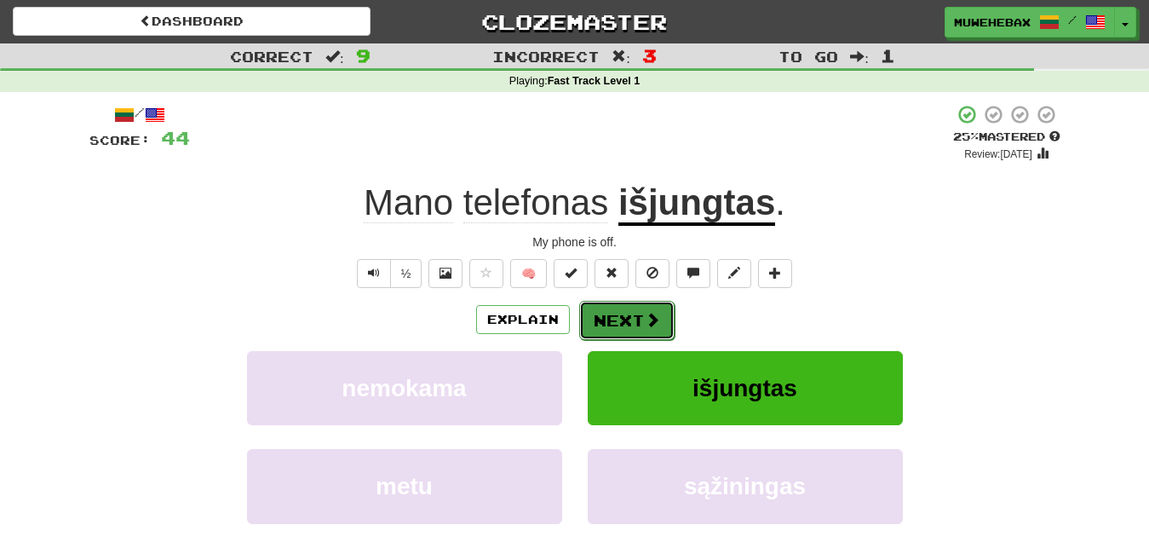
click at [621, 306] on button "Next" at bounding box center [626, 320] width 95 height 39
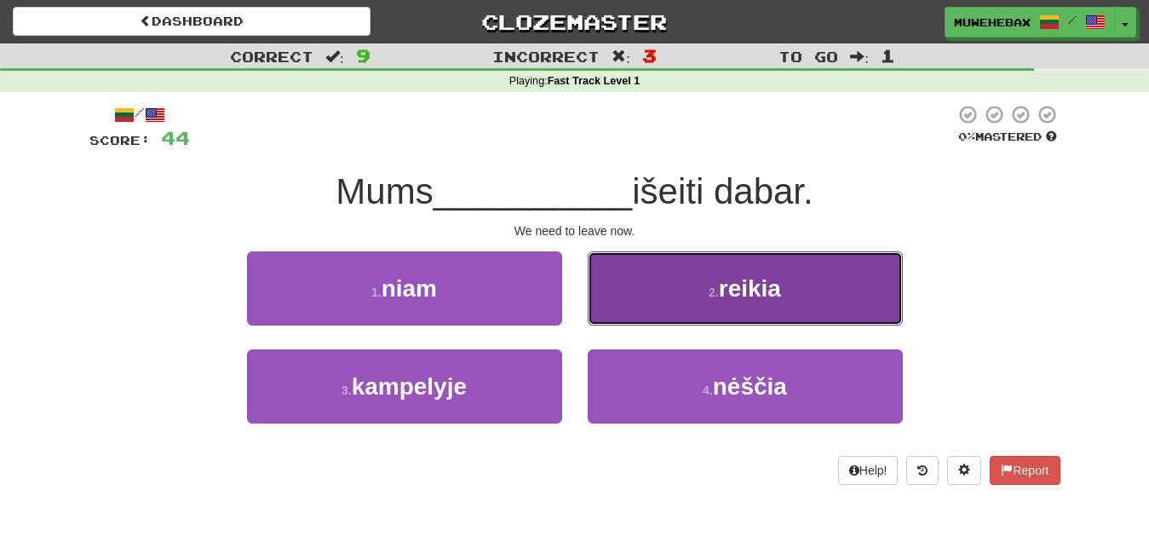
click at [667, 292] on button "2 . reikia" at bounding box center [745, 288] width 315 height 74
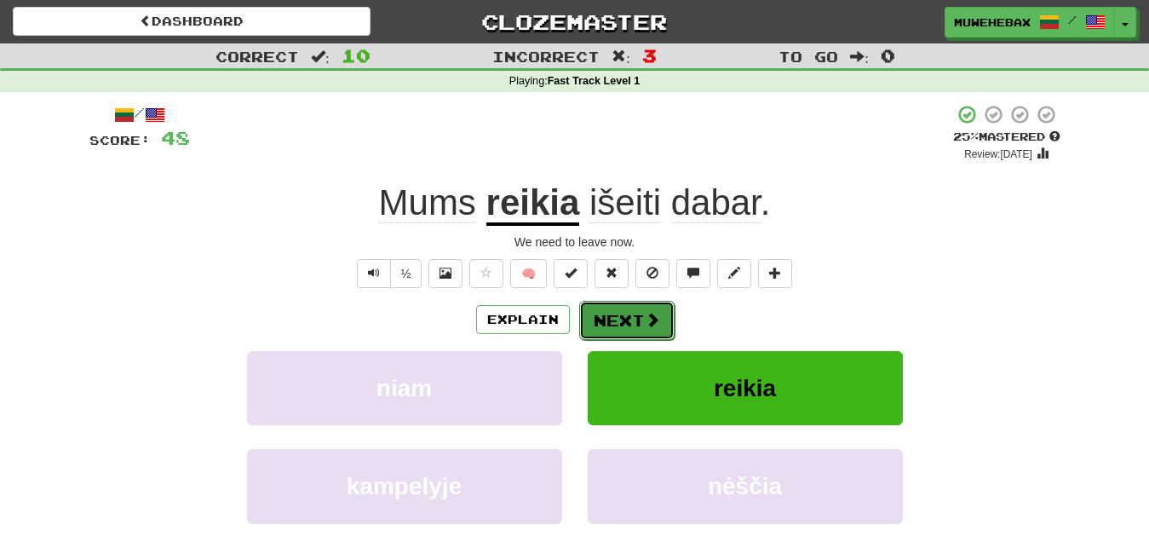
click at [622, 305] on button "Next" at bounding box center [626, 320] width 95 height 39
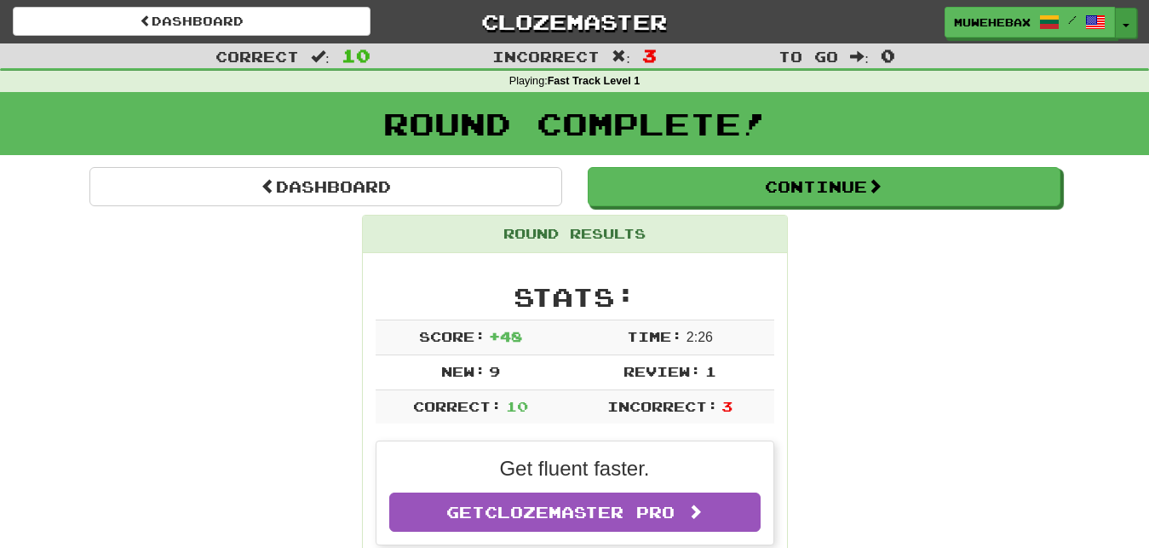
click at [1129, 21] on button "Toggle Dropdown" at bounding box center [1126, 23] width 22 height 31
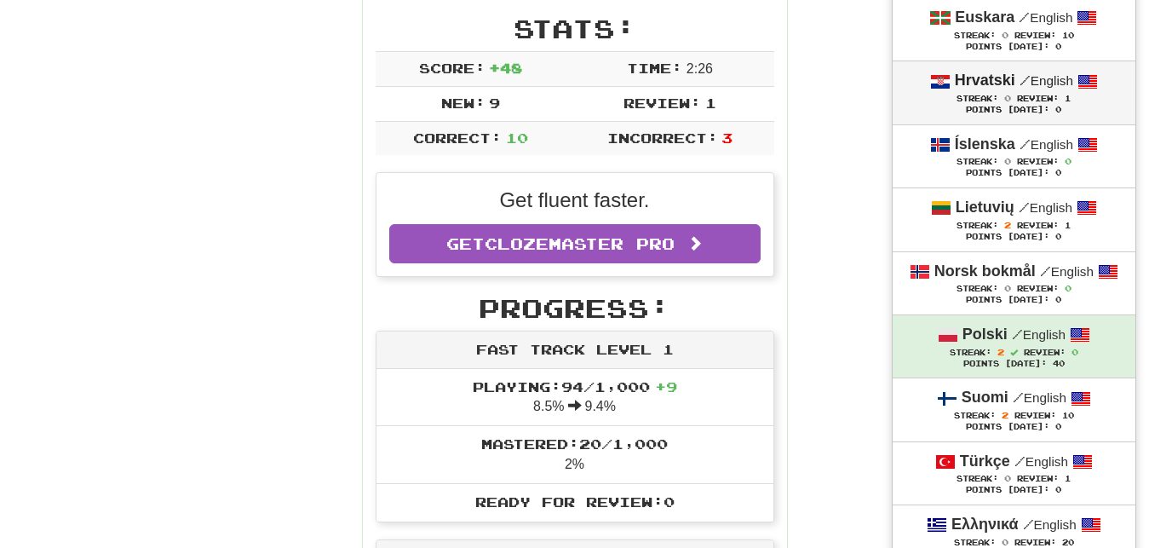
scroll to position [348, 0]
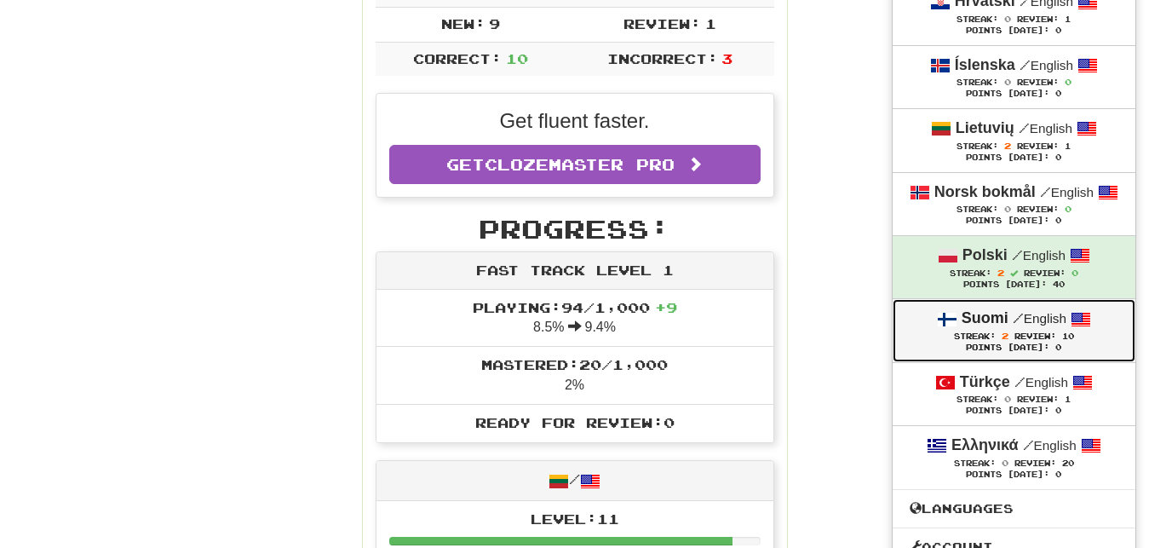
click at [922, 338] on div "Streak: 2 Review: 10" at bounding box center [1014, 336] width 209 height 13
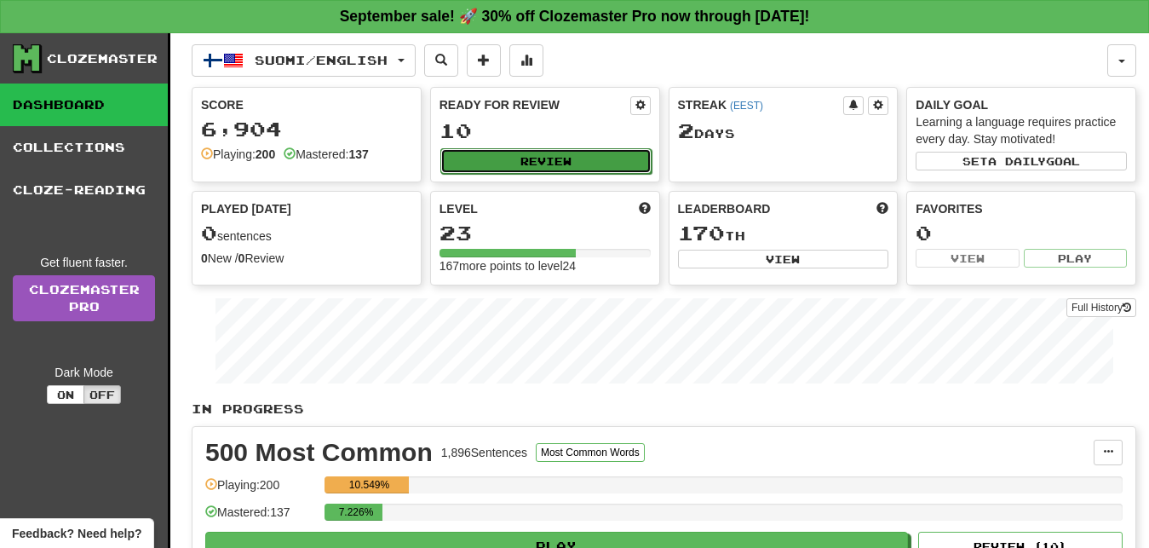
click at [603, 159] on button "Review" at bounding box center [545, 161] width 211 height 26
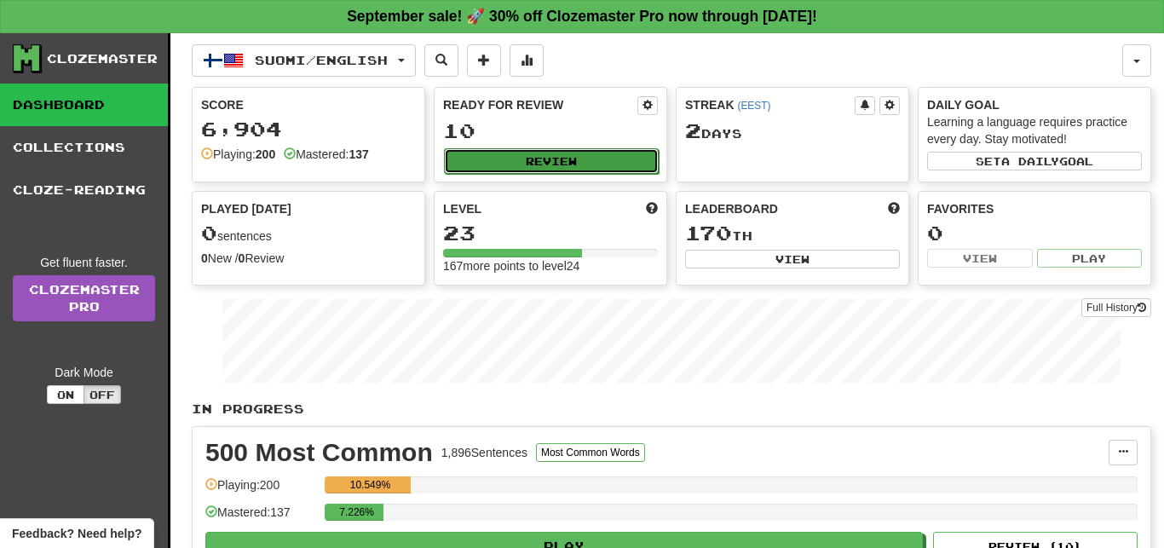
select select "**"
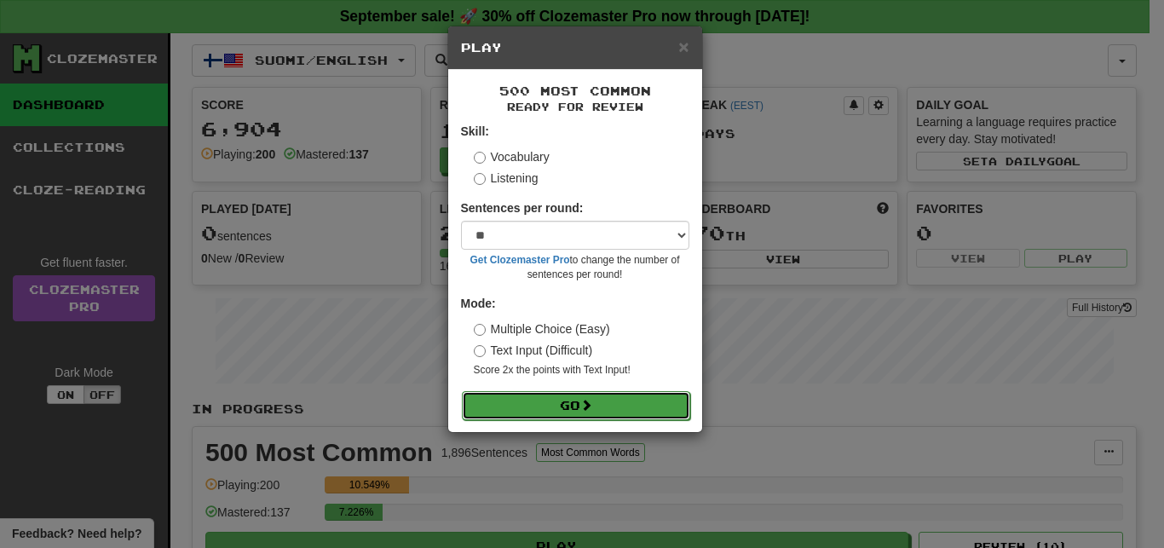
click at [665, 402] on button "Go" at bounding box center [576, 405] width 228 height 29
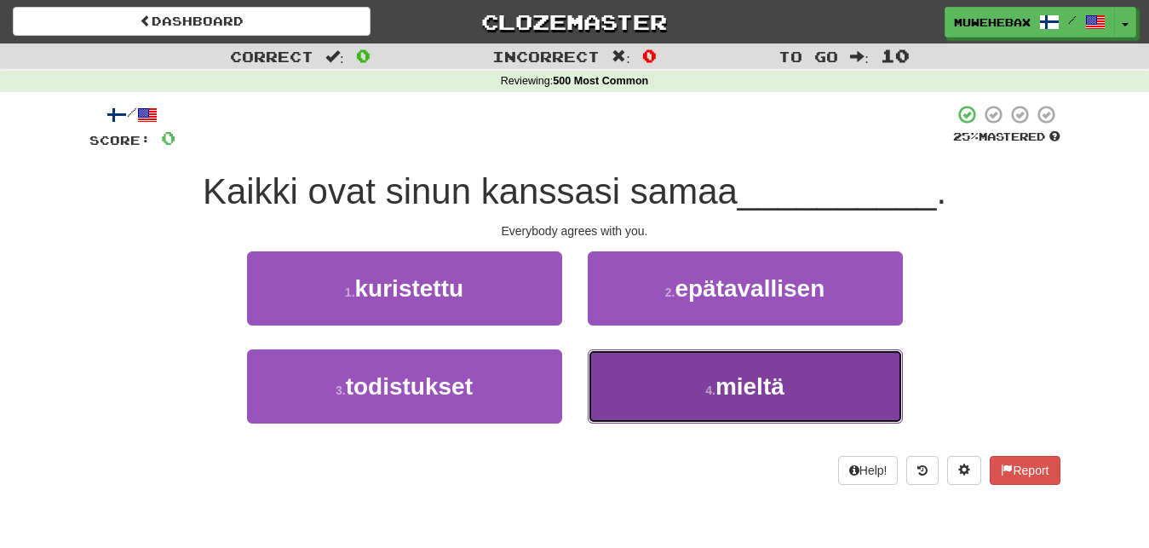
click at [653, 383] on button "4 . mieltä" at bounding box center [745, 386] width 315 height 74
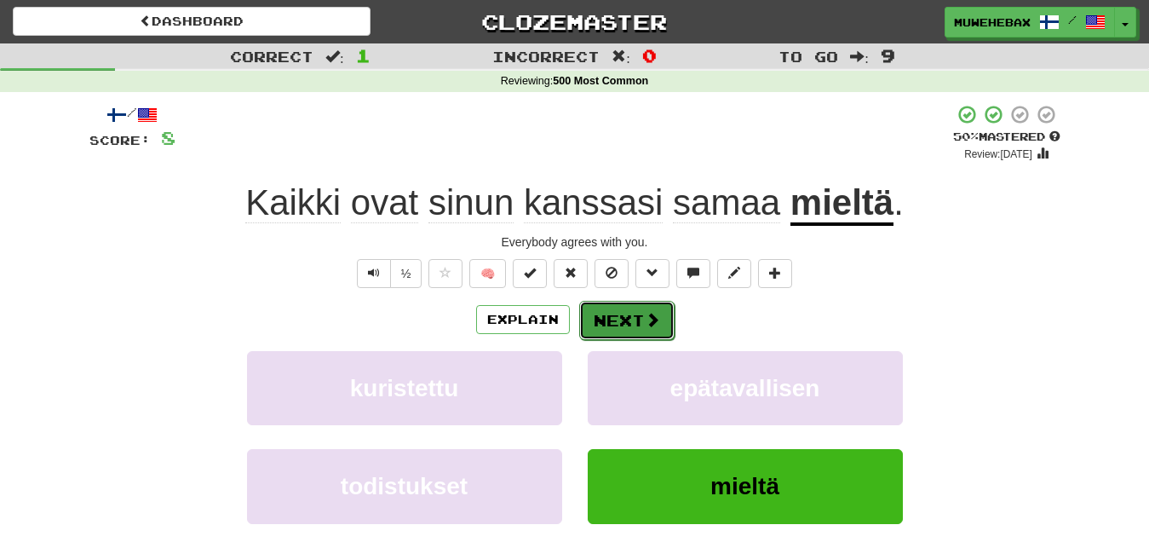
click at [619, 305] on button "Next" at bounding box center [626, 320] width 95 height 39
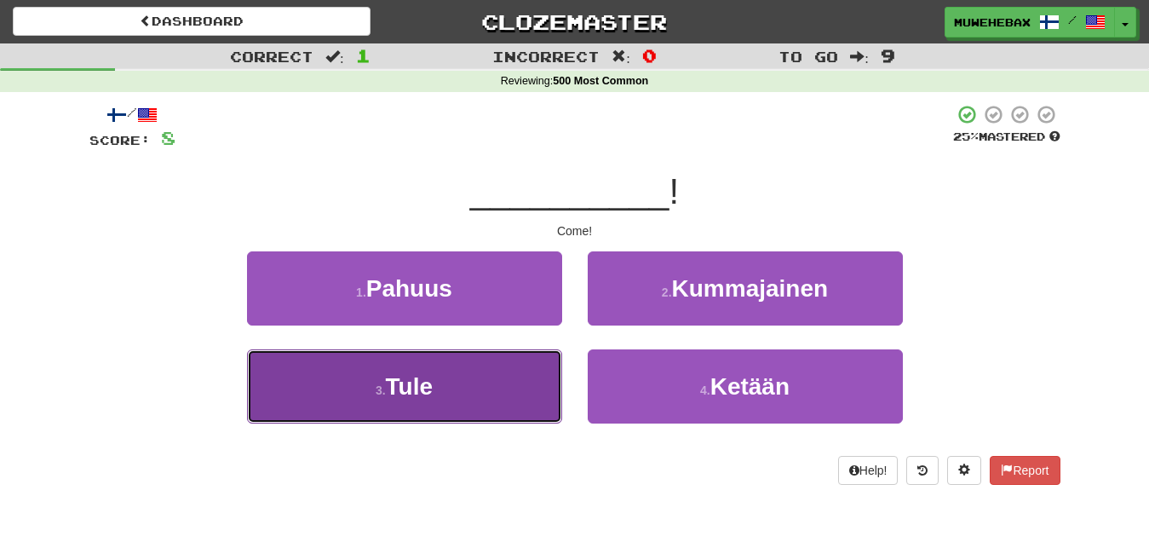
click at [525, 374] on button "3 . [GEOGRAPHIC_DATA]" at bounding box center [404, 386] width 315 height 74
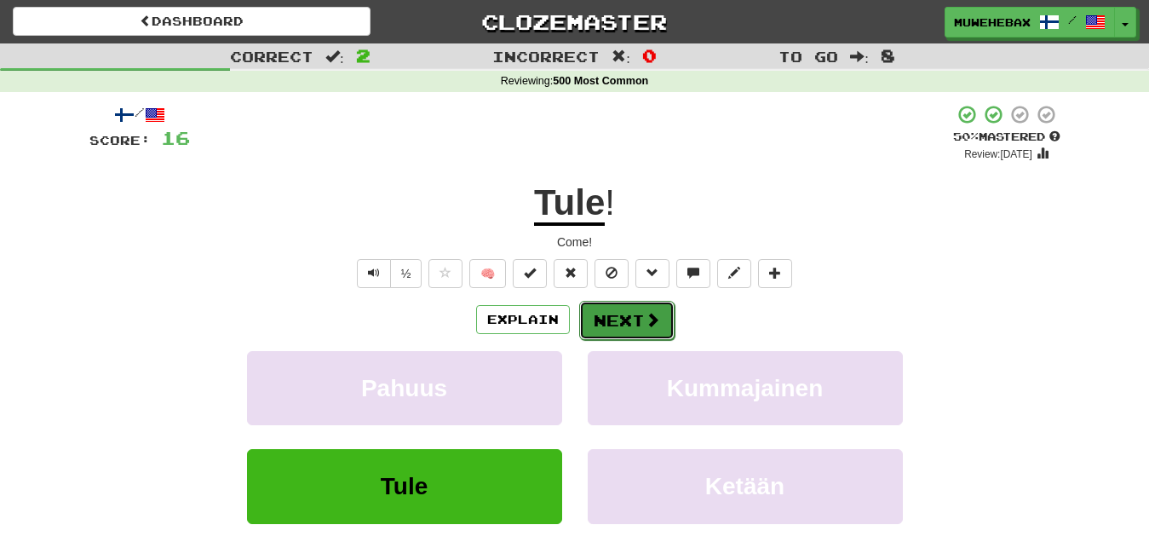
click at [622, 305] on button "Next" at bounding box center [626, 320] width 95 height 39
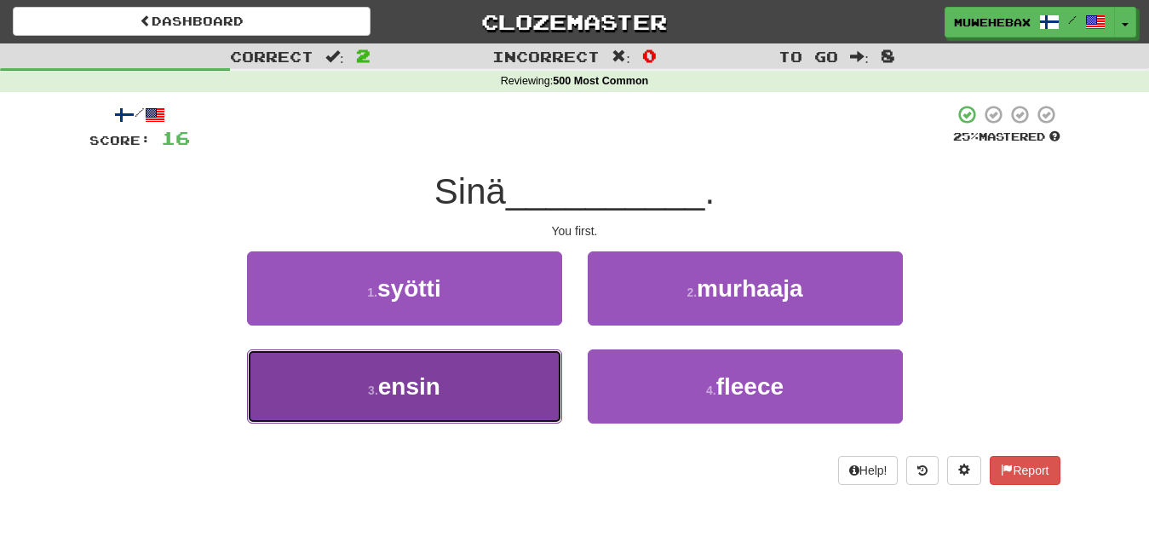
click at [527, 381] on button "3 . ensin" at bounding box center [404, 386] width 315 height 74
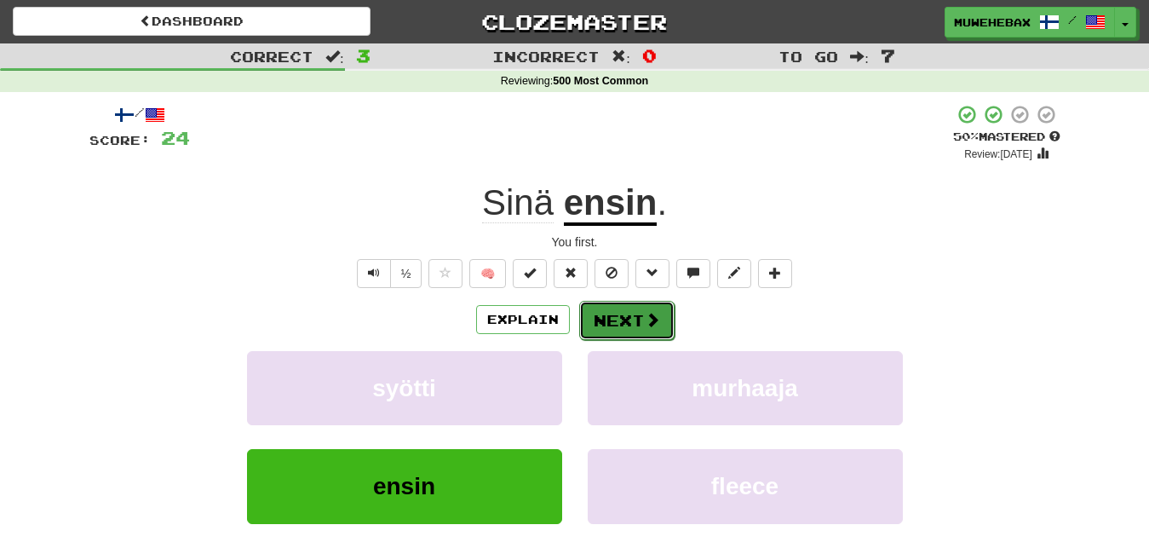
click at [620, 306] on button "Next" at bounding box center [626, 320] width 95 height 39
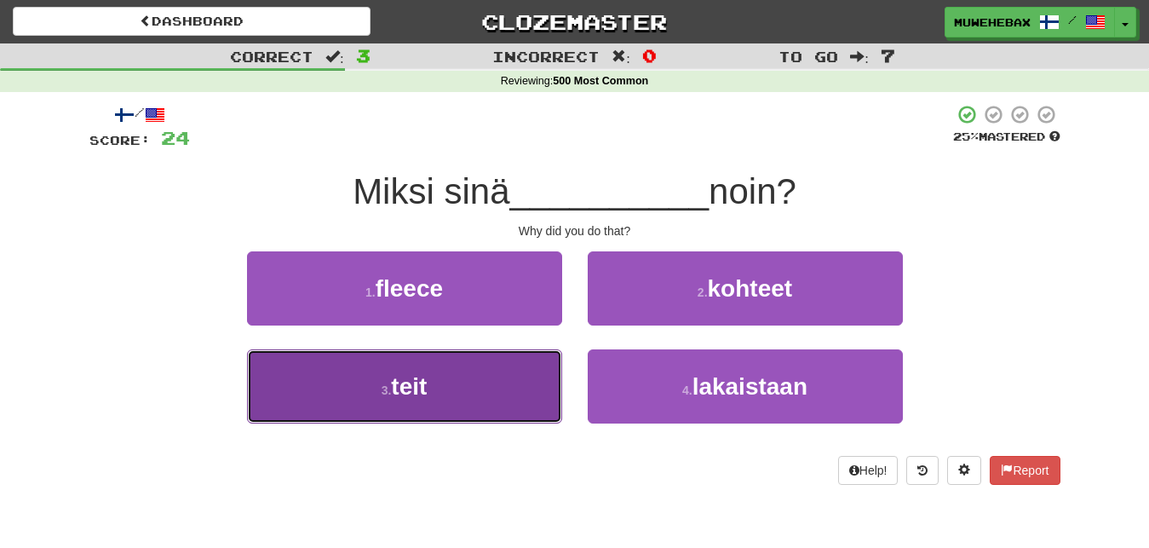
click at [495, 385] on button "3 . teit" at bounding box center [404, 386] width 315 height 74
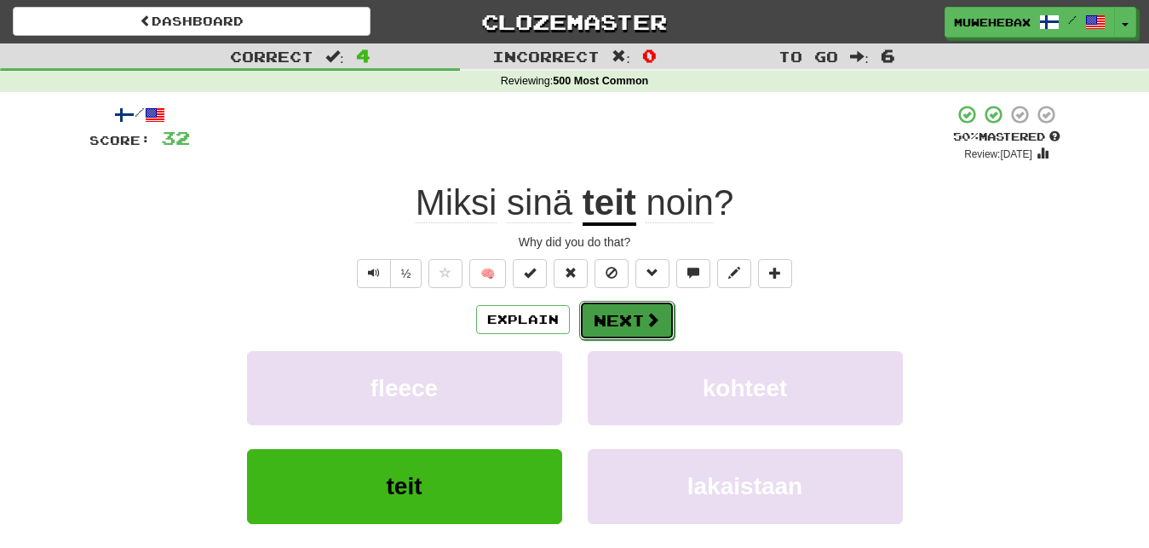
click at [619, 307] on button "Next" at bounding box center [626, 320] width 95 height 39
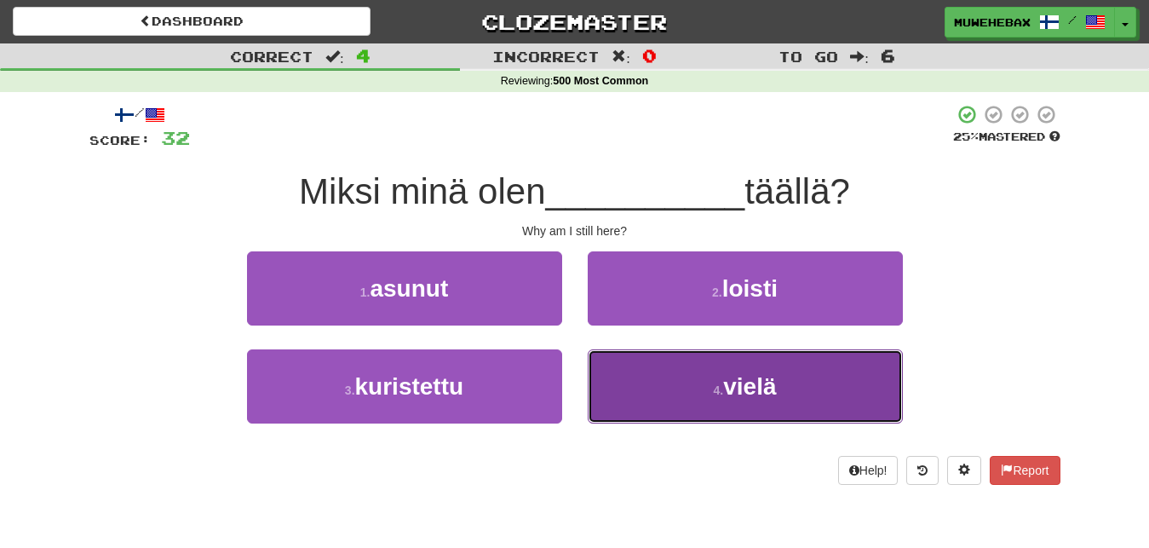
click at [657, 387] on button "4 . vielä" at bounding box center [745, 386] width 315 height 74
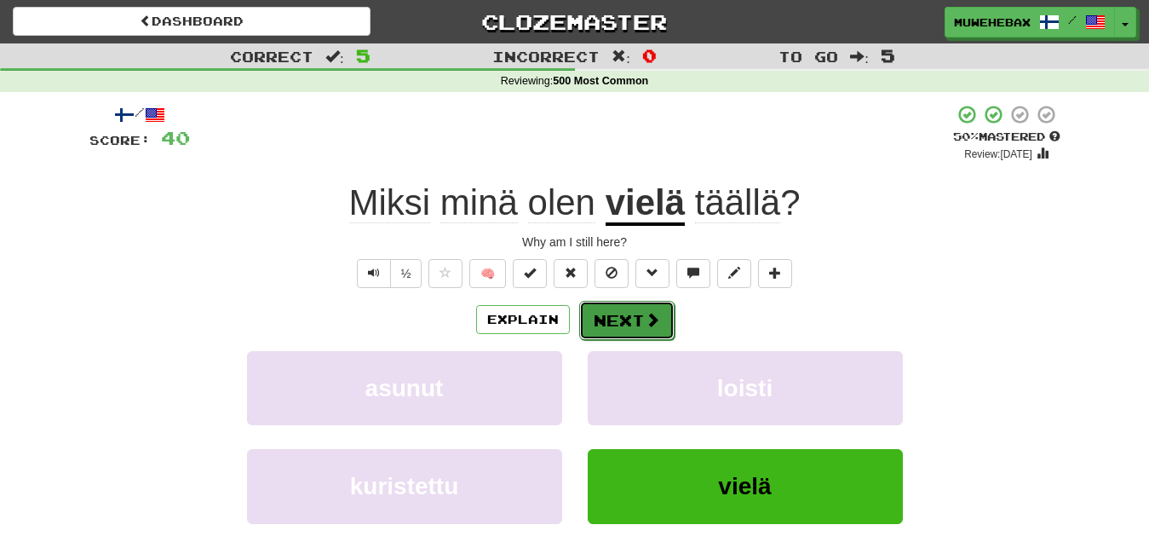
click at [620, 307] on button "Next" at bounding box center [626, 320] width 95 height 39
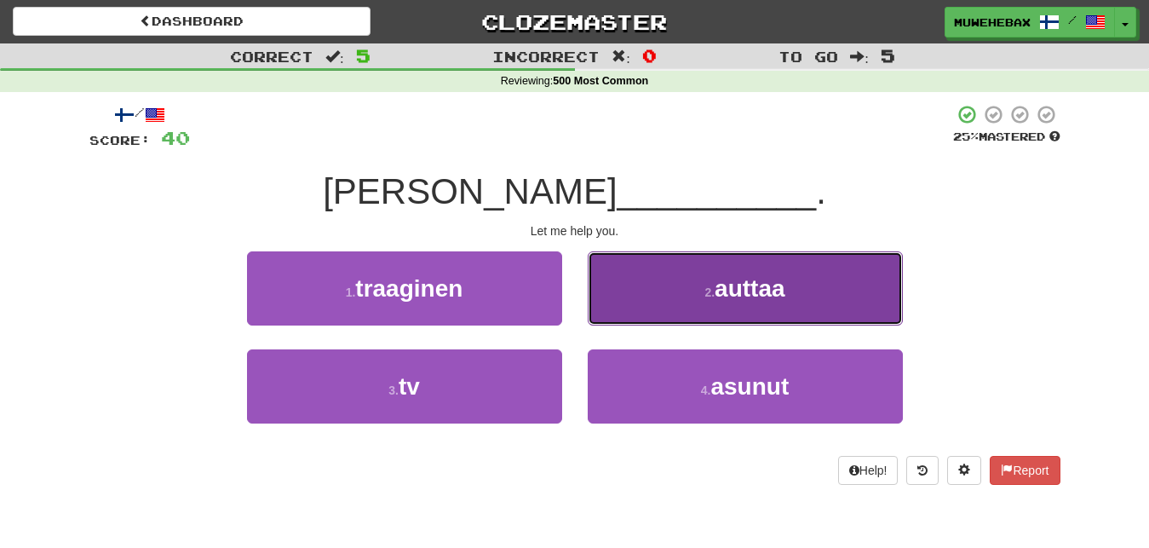
click at [654, 297] on button "2 . auttaa" at bounding box center [745, 288] width 315 height 74
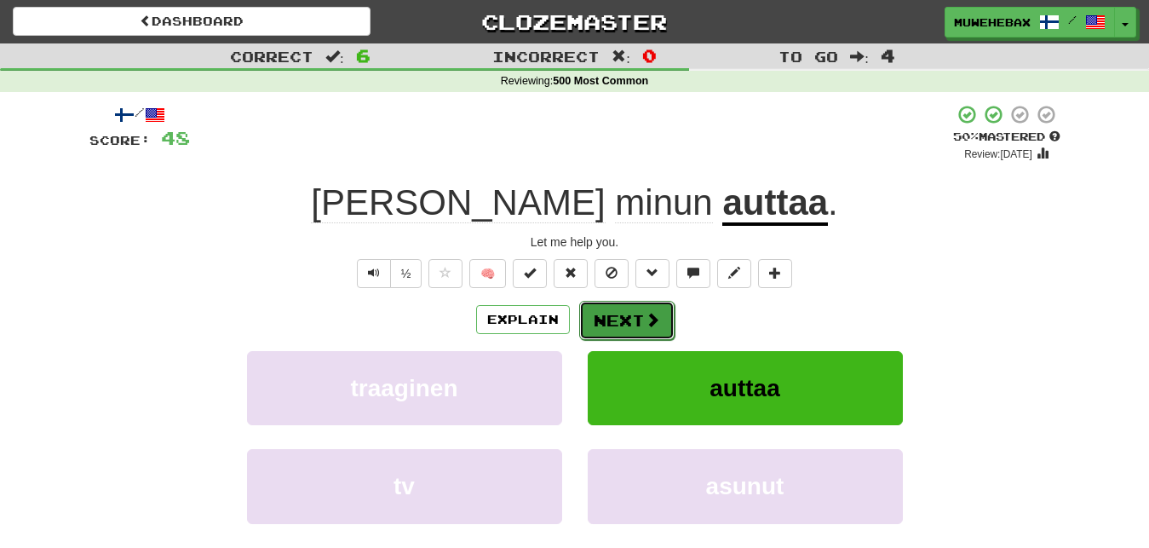
click at [619, 305] on button "Next" at bounding box center [626, 320] width 95 height 39
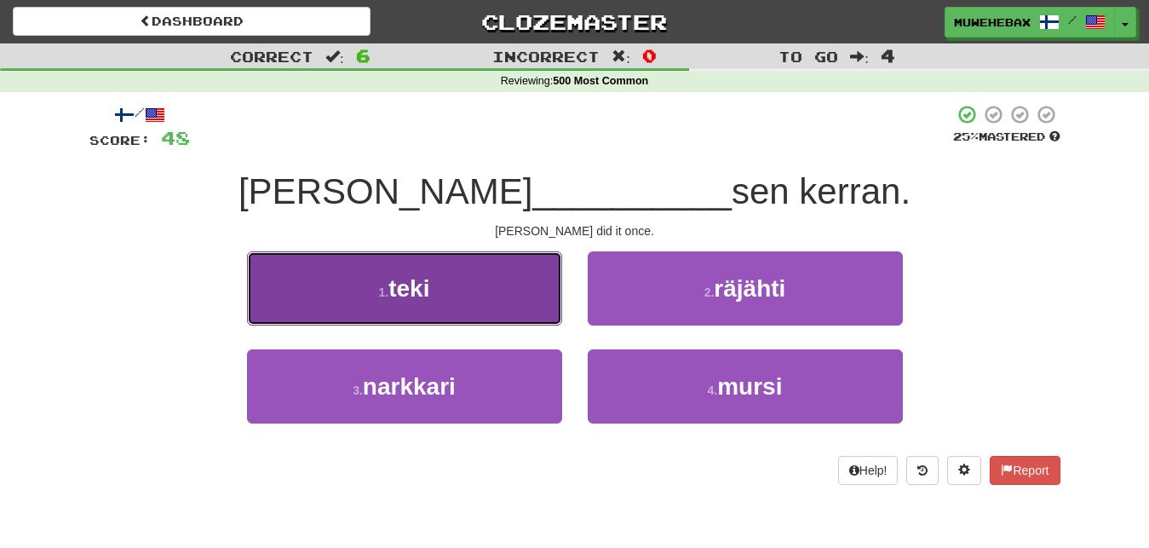
click at [536, 290] on button "1 . teki" at bounding box center [404, 288] width 315 height 74
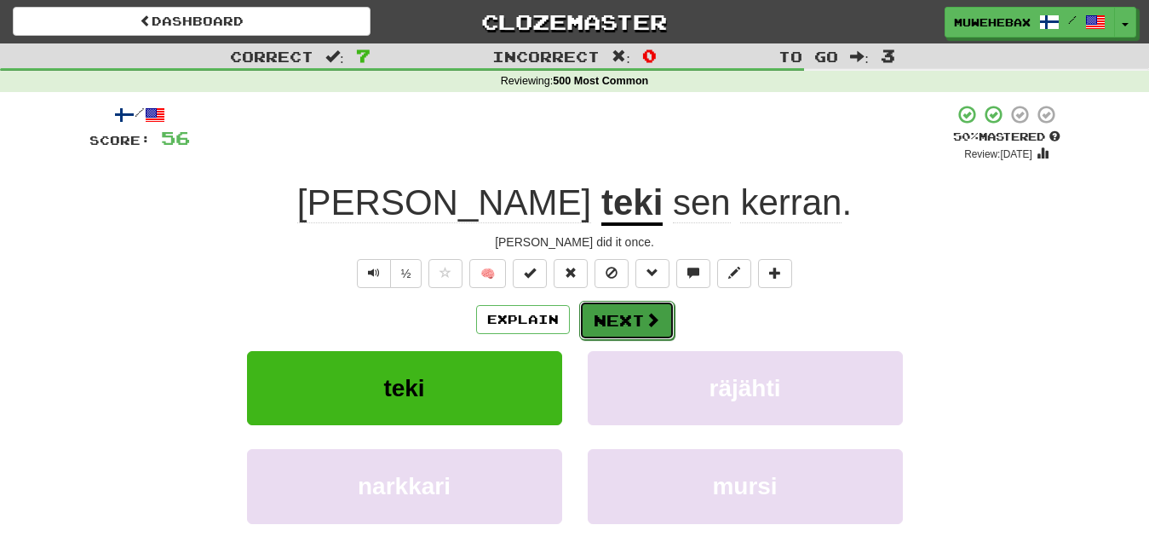
click at [619, 306] on button "Next" at bounding box center [626, 320] width 95 height 39
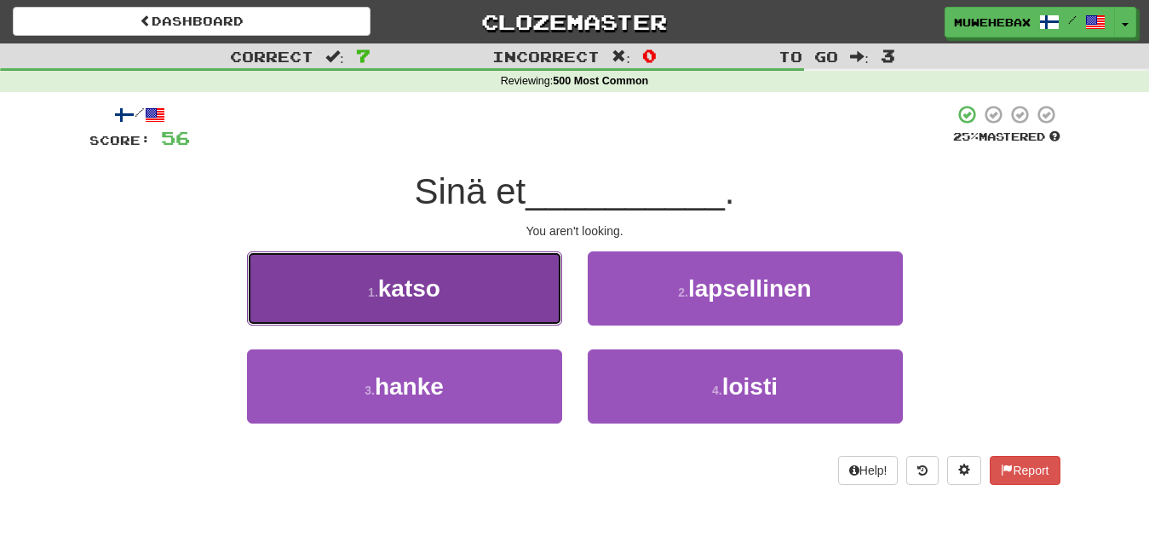
click at [482, 280] on button "1 . katso" at bounding box center [404, 288] width 315 height 74
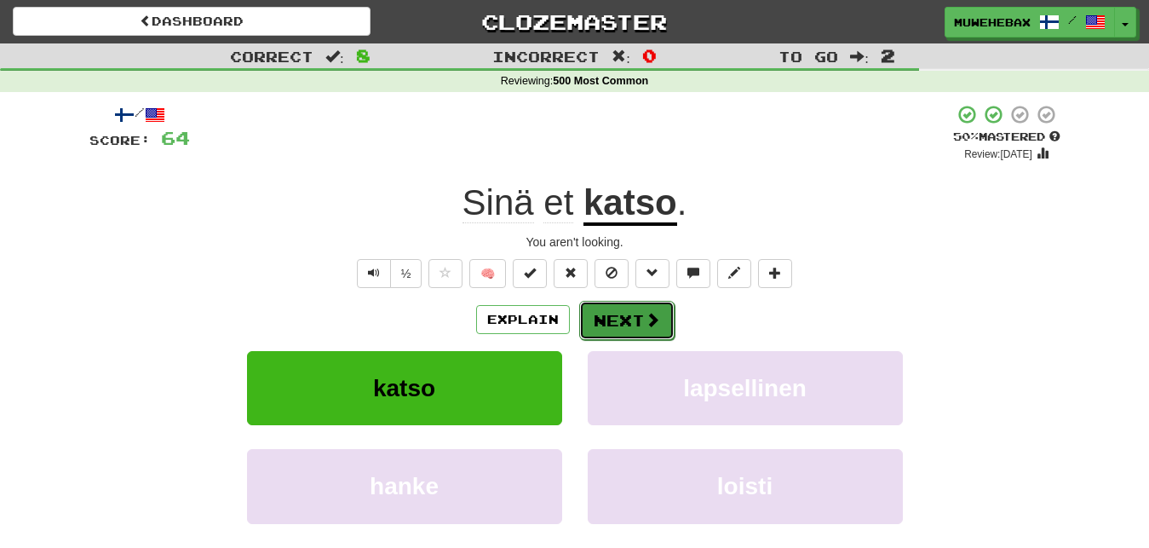
click at [620, 303] on button "Next" at bounding box center [626, 320] width 95 height 39
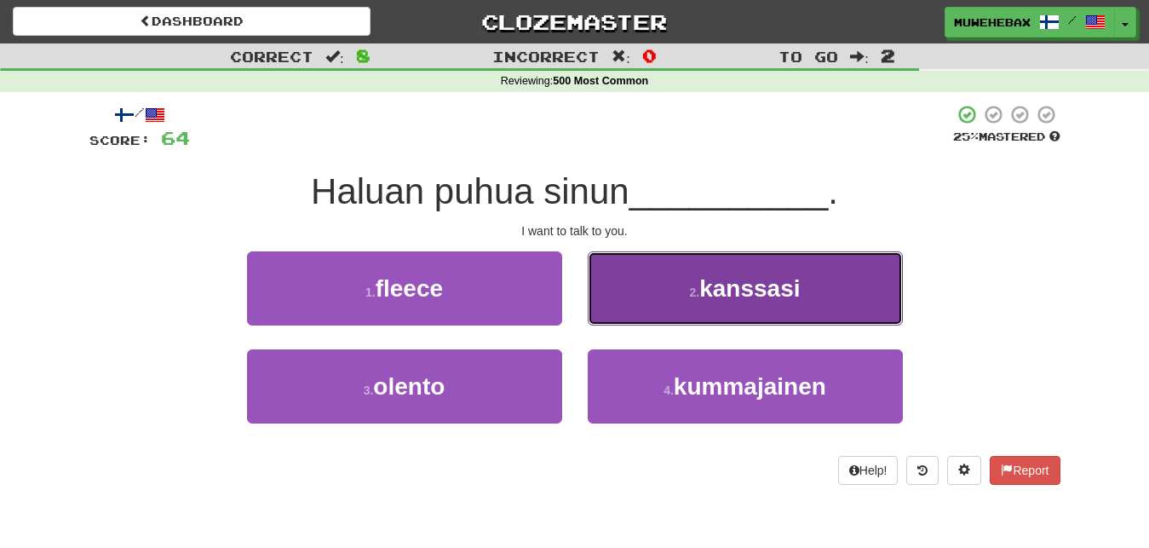
click at [652, 296] on button "2 . kanssasi" at bounding box center [745, 288] width 315 height 74
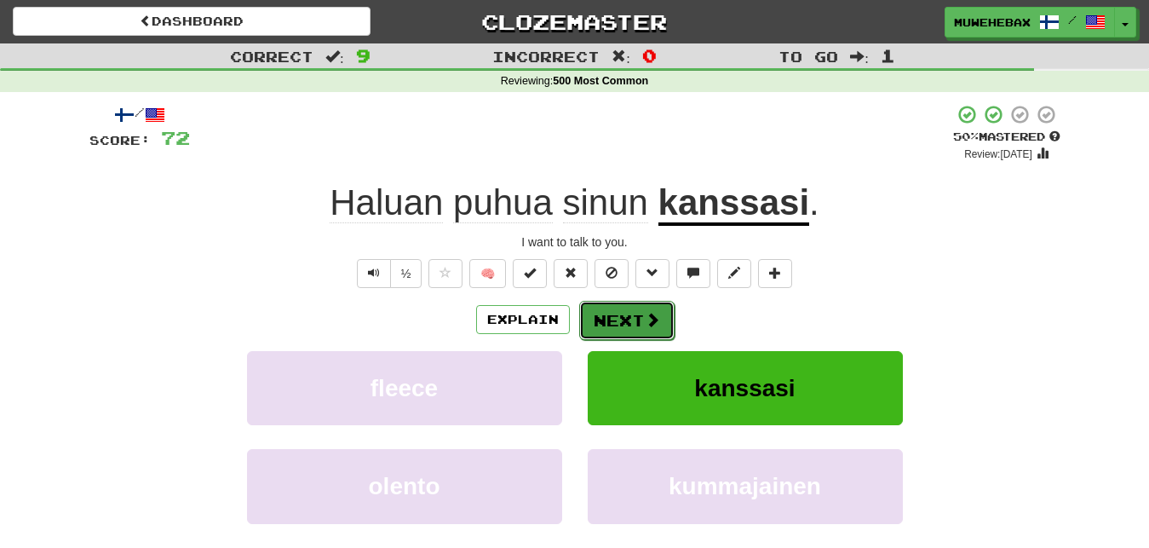
click at [619, 306] on button "Next" at bounding box center [626, 320] width 95 height 39
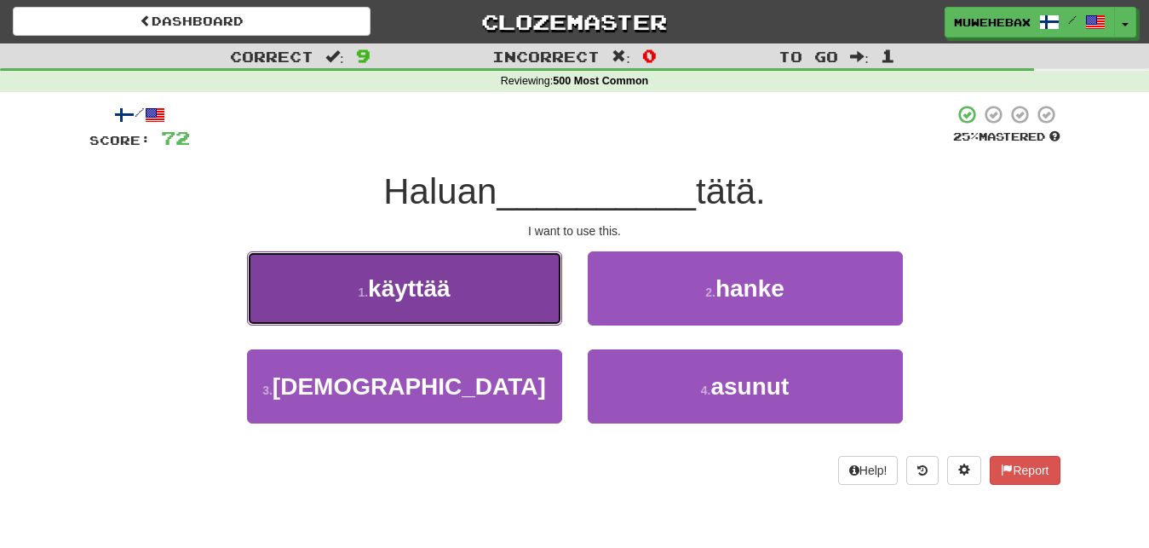
click at [525, 292] on button "1 . käyttää" at bounding box center [404, 288] width 315 height 74
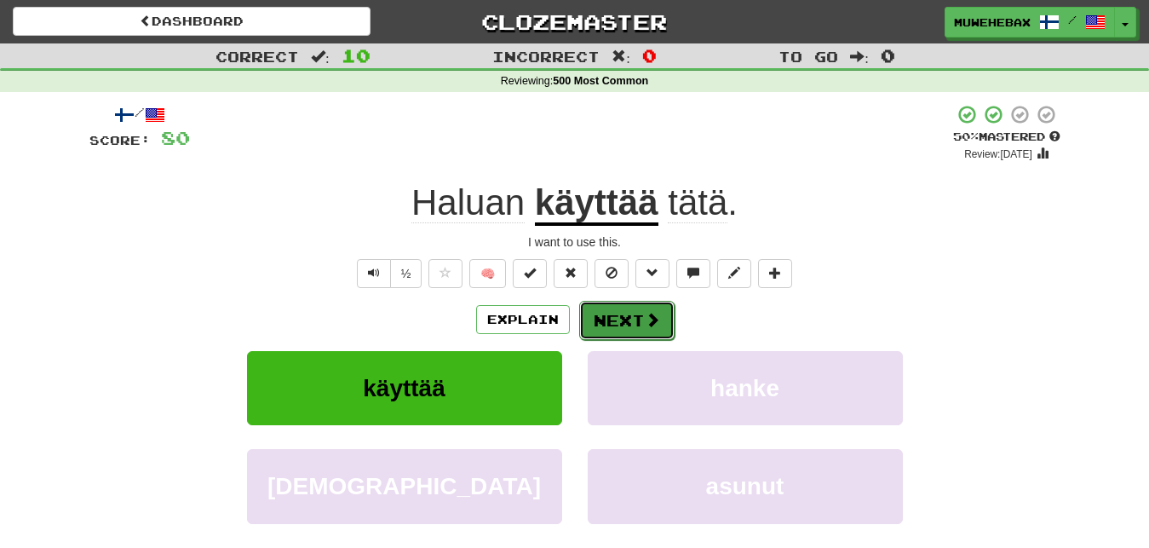
click at [625, 308] on button "Next" at bounding box center [626, 320] width 95 height 39
